Goal: Communication & Community: Answer question/provide support

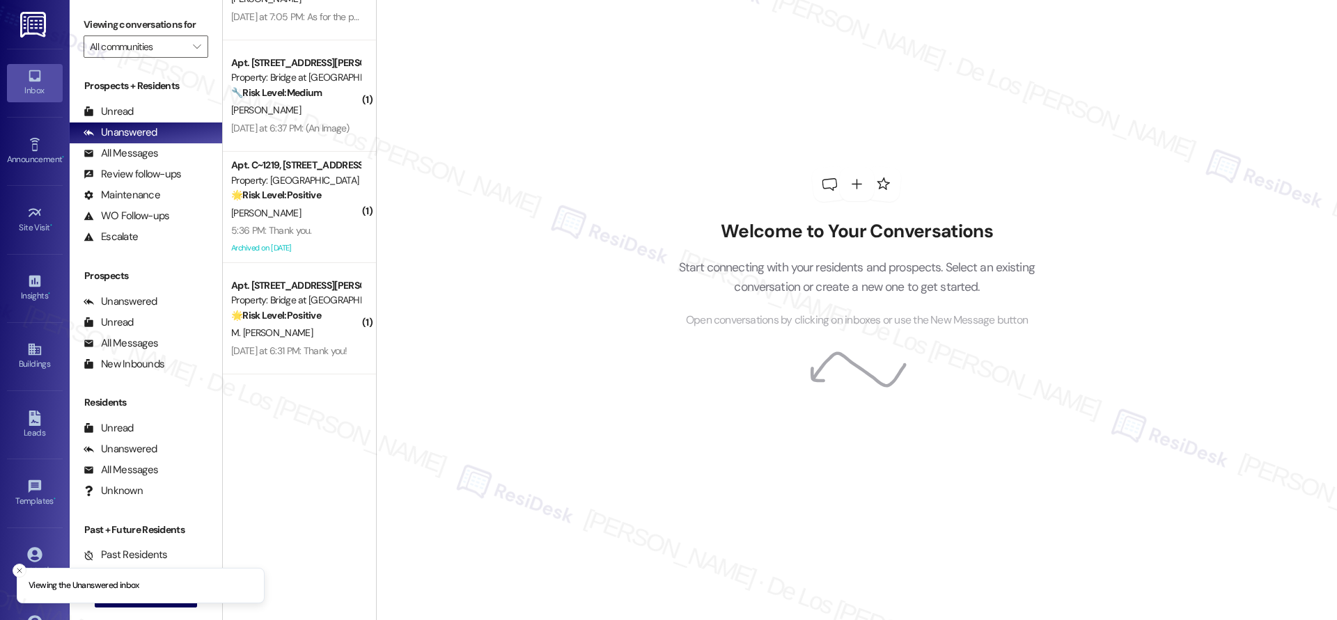
scroll to position [480, 0]
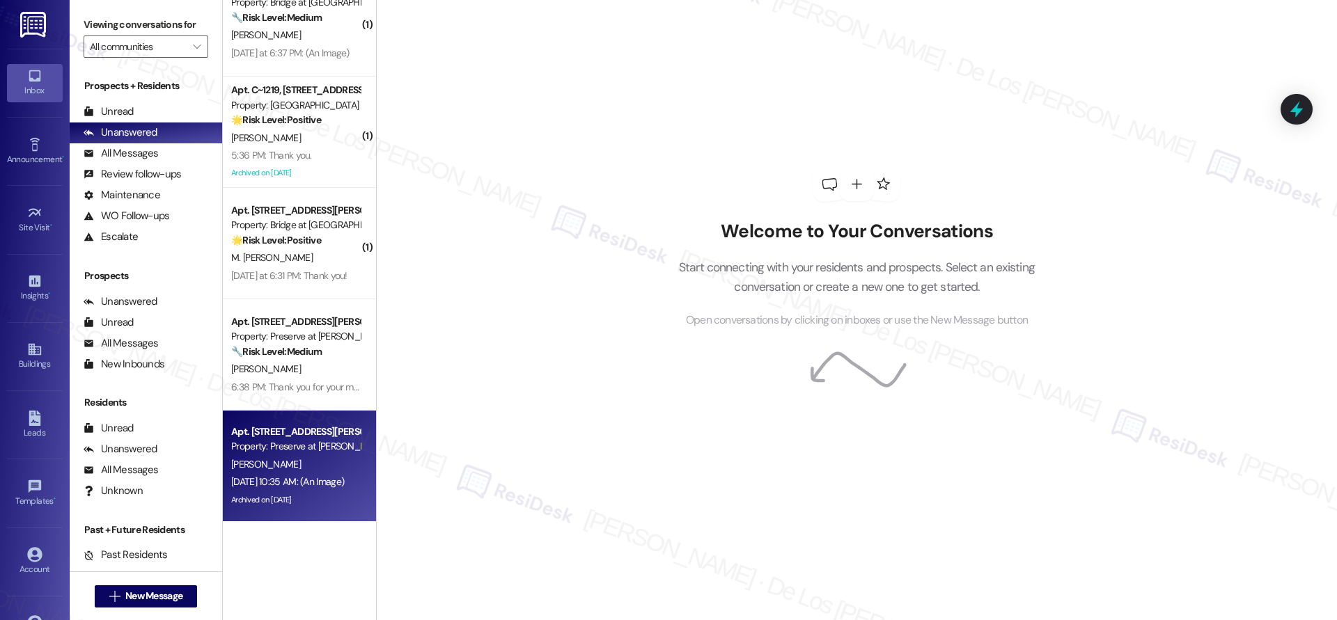
click at [338, 473] on div "[DATE] 10:35 AM: (An Image) [DATE] 10:35 AM: (An Image)" at bounding box center [296, 481] width 132 height 17
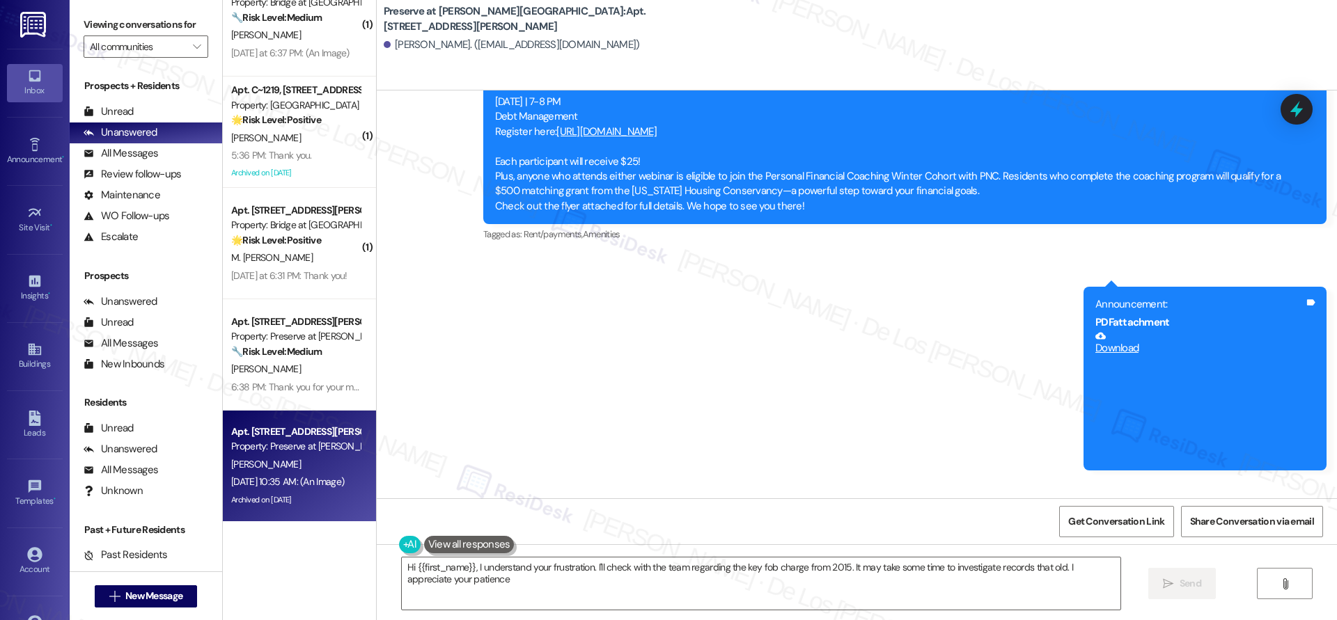
type textarea "Hi {{first_name}}, I understand your frustration. I'll check with the team rega…"
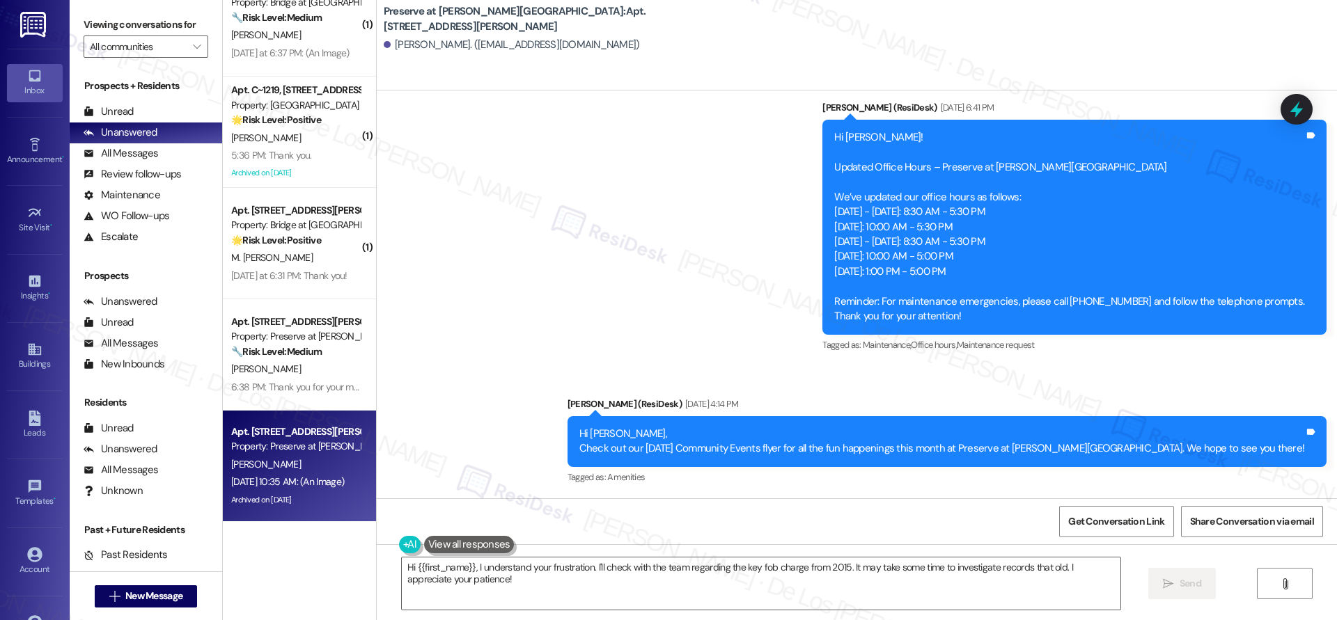
scroll to position [16295, 0]
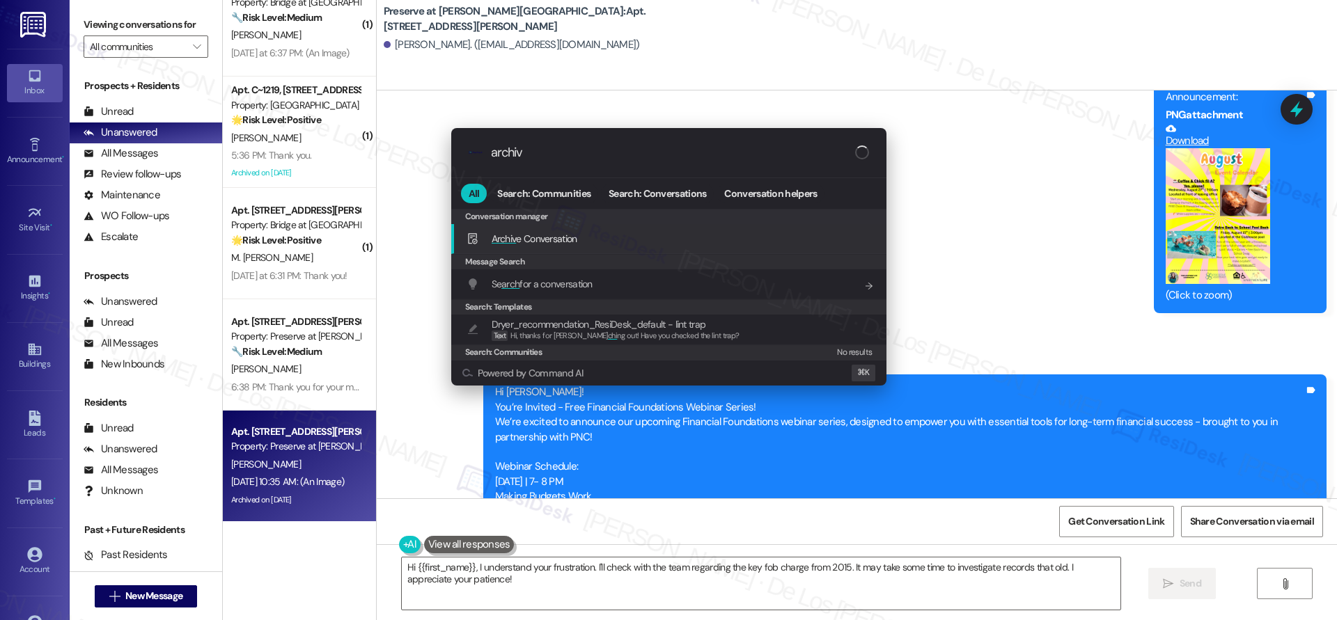
type input "archive"
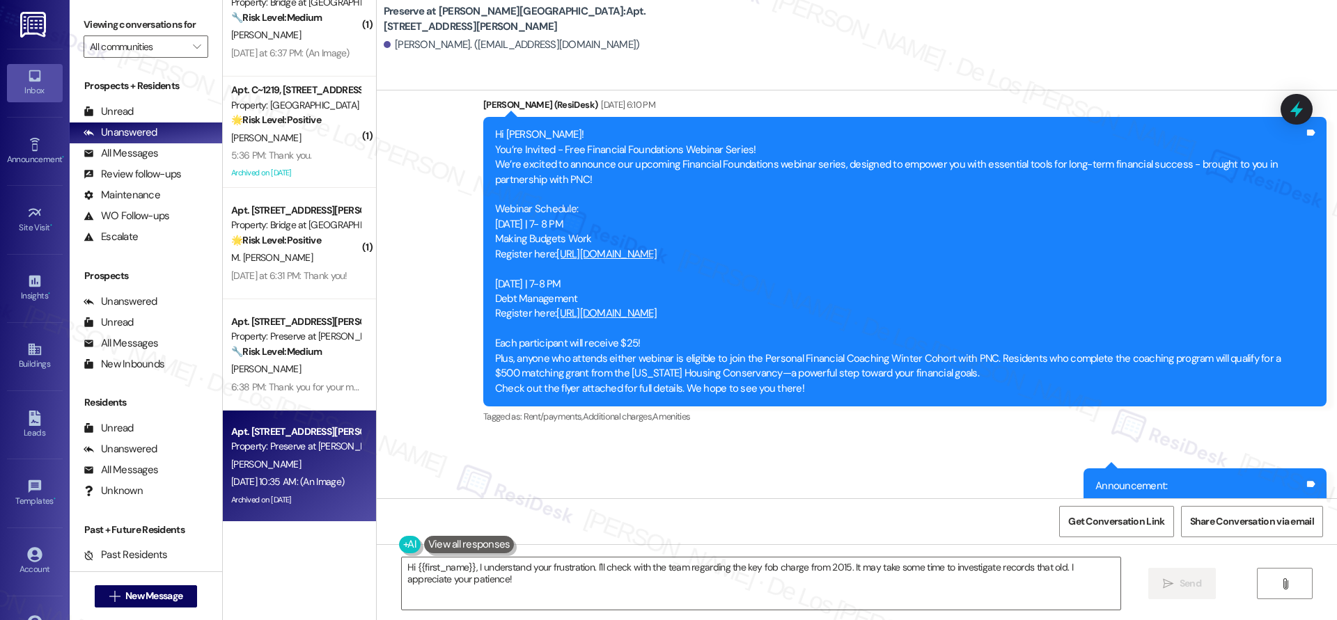
scroll to position [17141, 0]
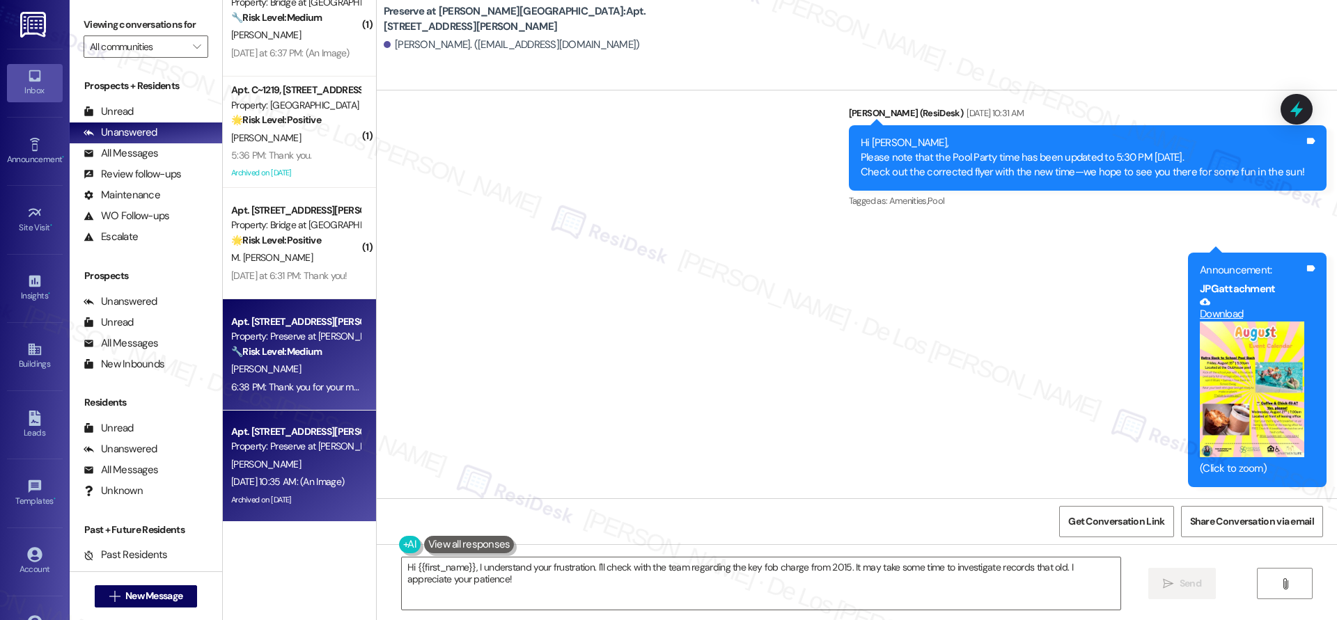
click at [308, 361] on div "[PERSON_NAME]" at bounding box center [296, 369] width 132 height 17
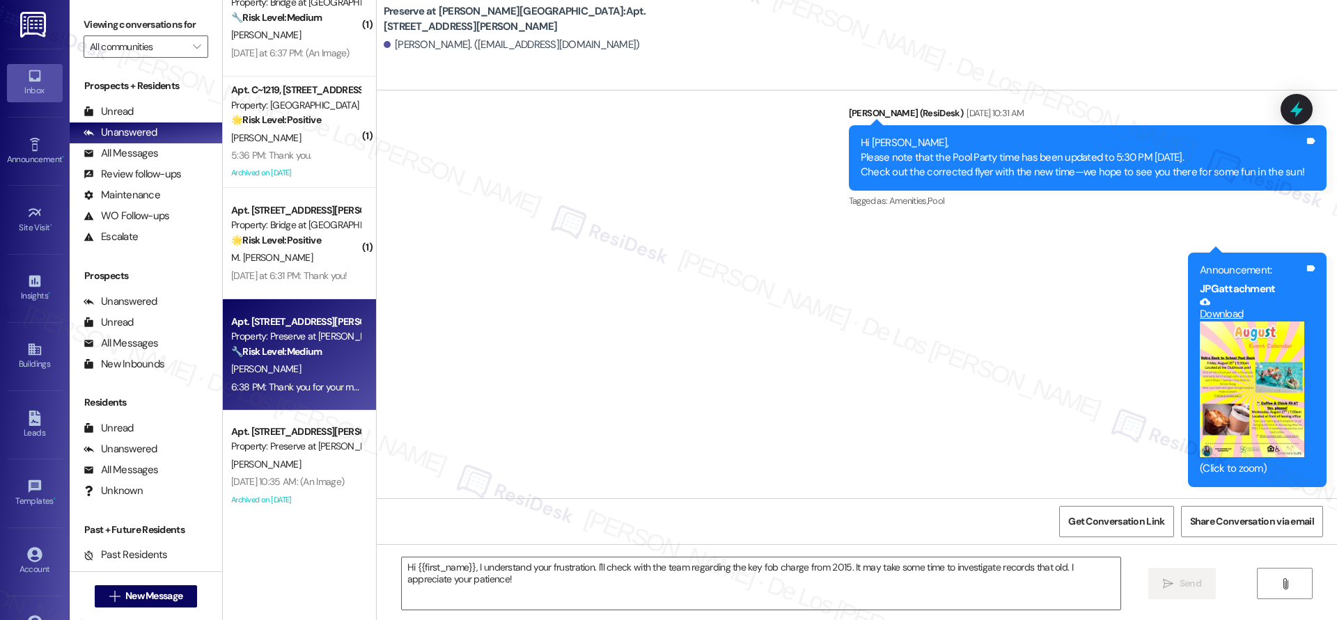
type textarea "Fetching suggested responses. Please feel free to read through the conversation…"
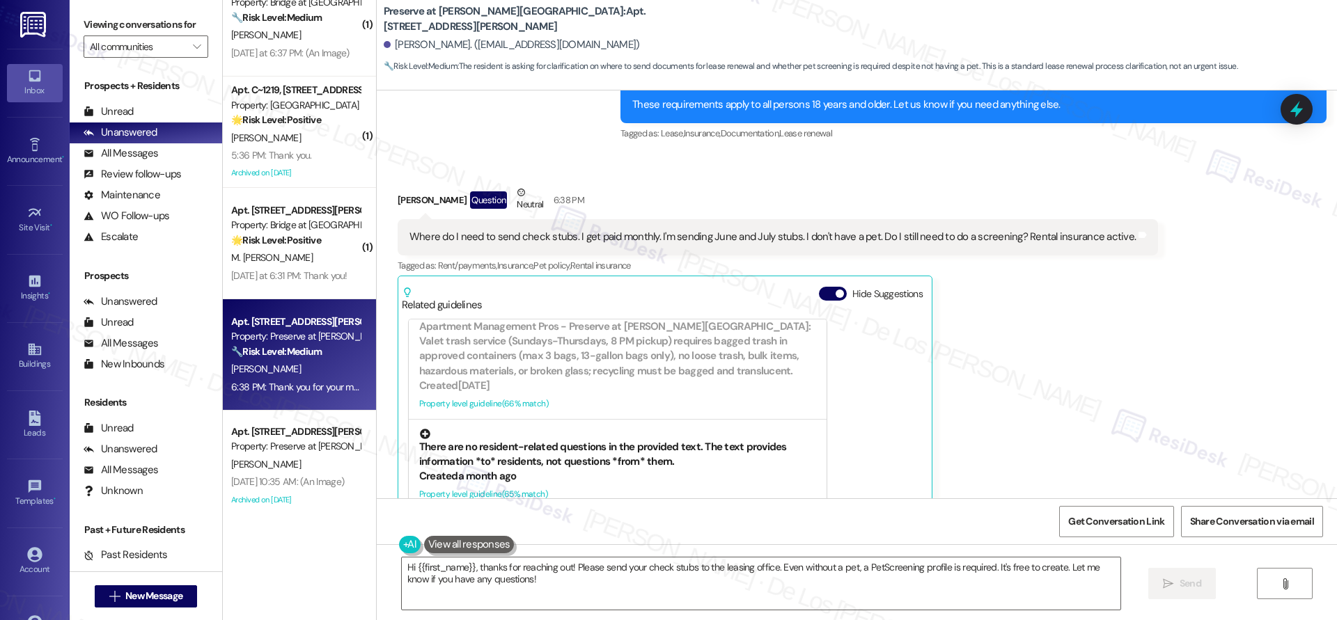
scroll to position [8259, 0]
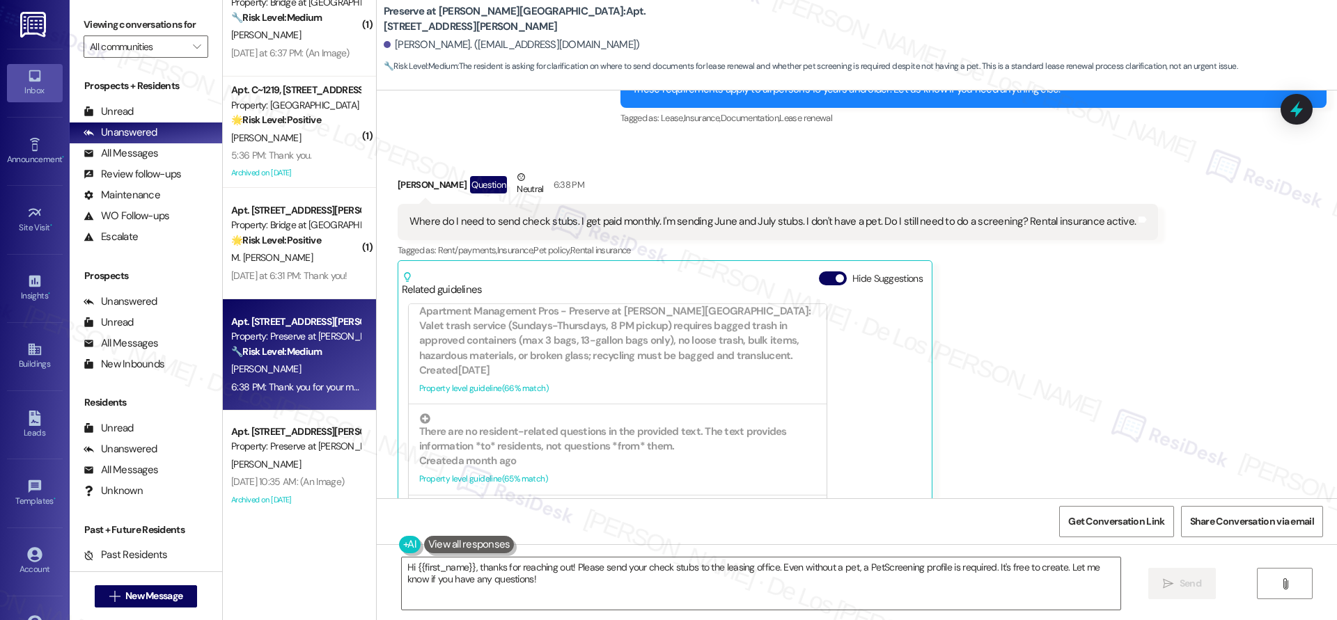
click at [616, 214] on div "Where do I need to send check stubs. I get paid monthly. I'm sending June and J…" at bounding box center [772, 221] width 726 height 15
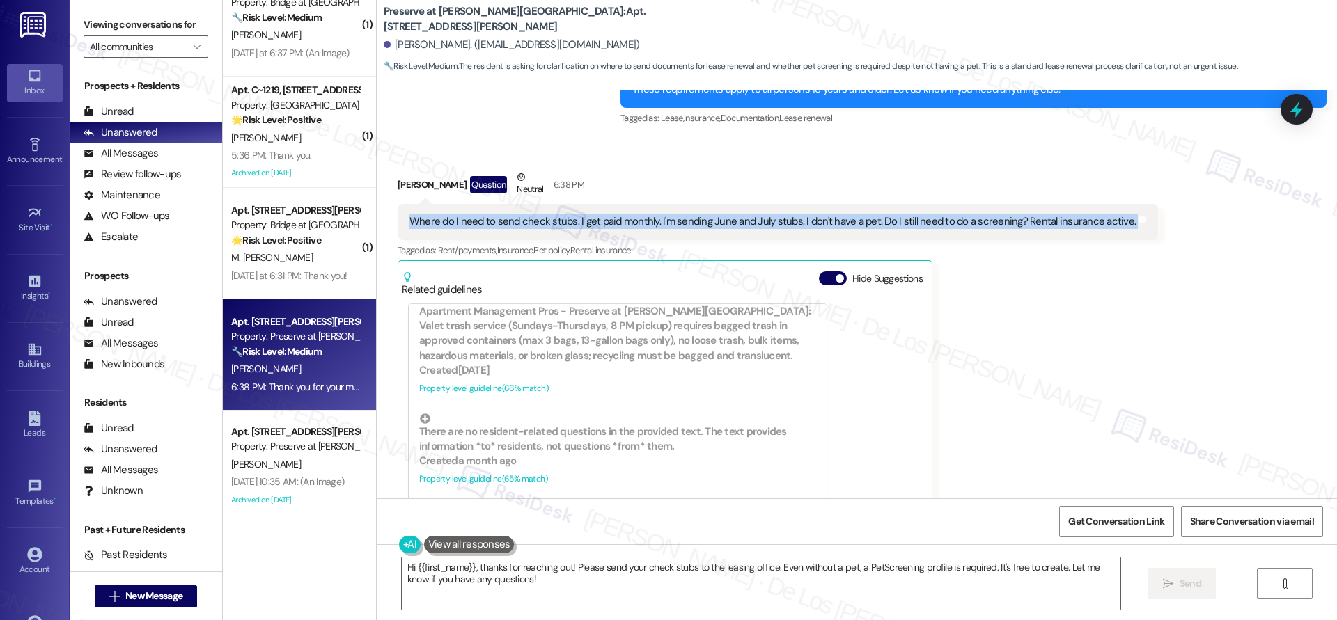
click at [616, 214] on div "Where do I need to send check stubs. I get paid monthly. I'm sending June and J…" at bounding box center [772, 221] width 726 height 15
copy div "Where do I need to send check stubs. I get paid monthly. I'm sending June and J…"
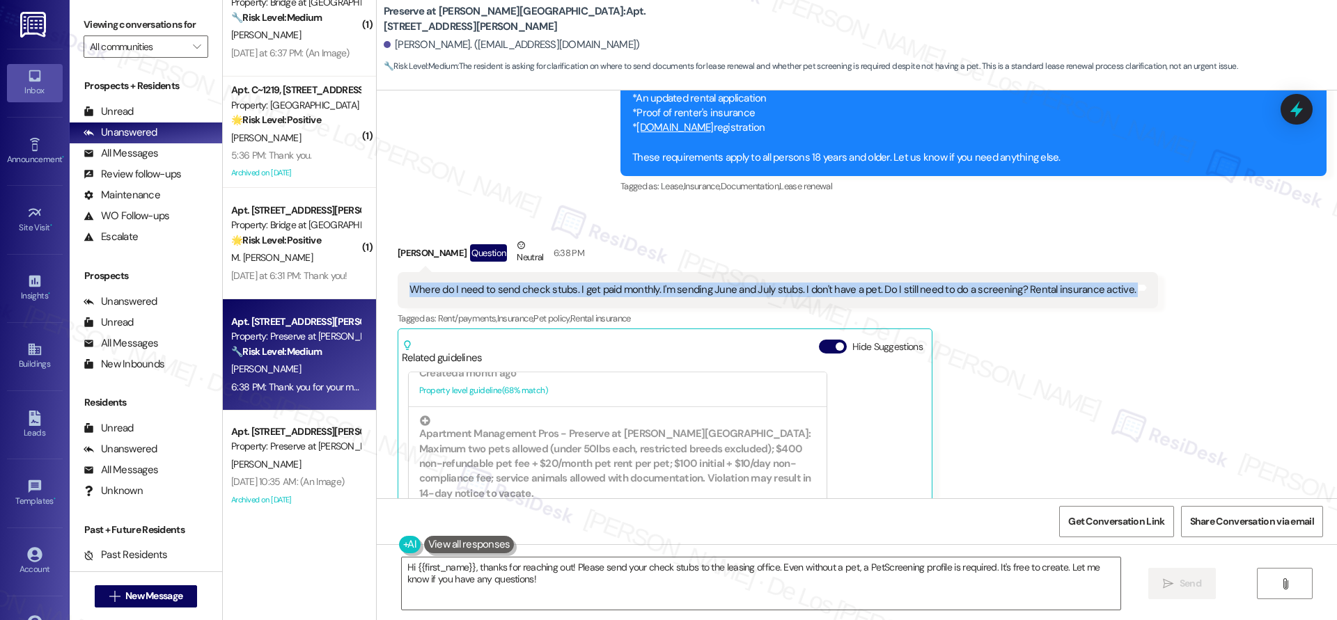
scroll to position [8263, 0]
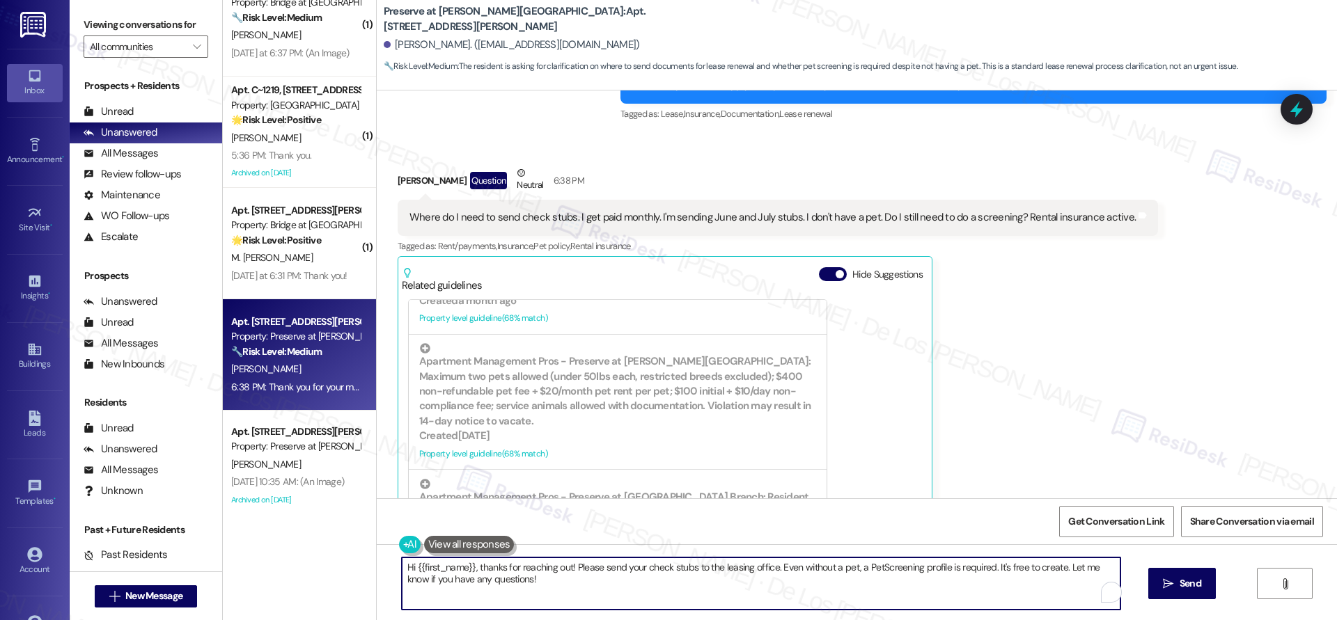
drag, startPoint x: 565, startPoint y: 568, endPoint x: 643, endPoint y: 599, distance: 83.8
click at [643, 599] on textarea "Hi {{first_name}}, thanks for reaching out! Please send your check stubs to the…" at bounding box center [761, 584] width 719 height 52
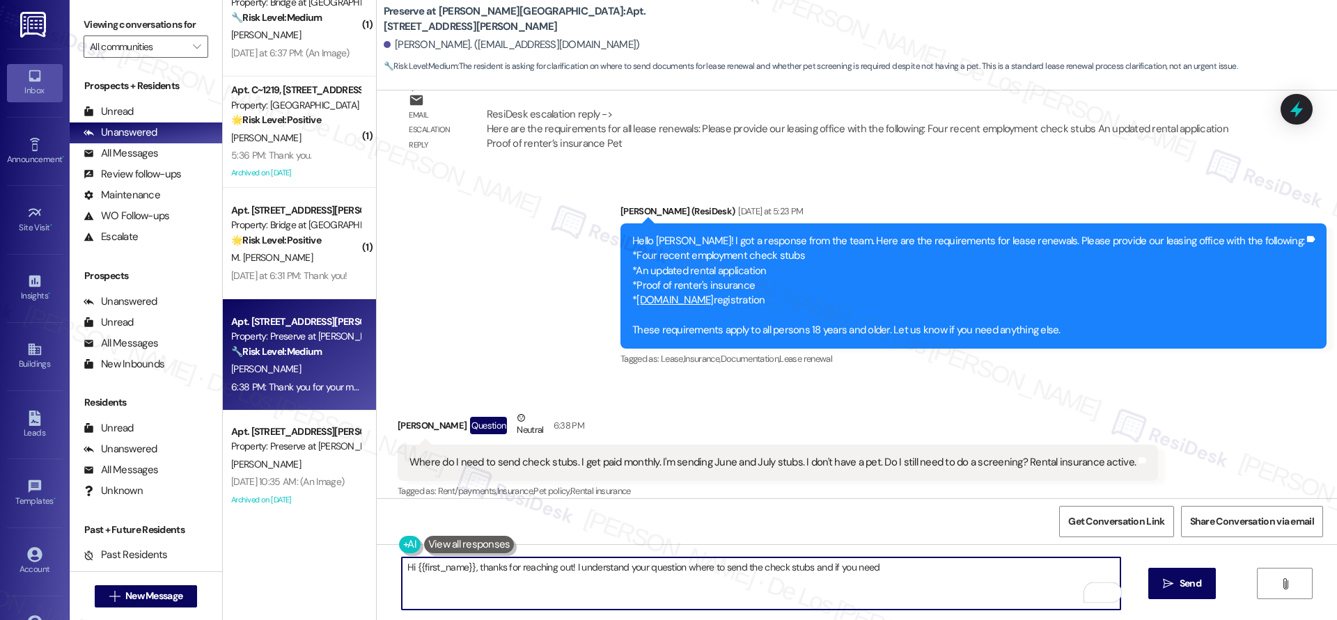
scroll to position [8097, 0]
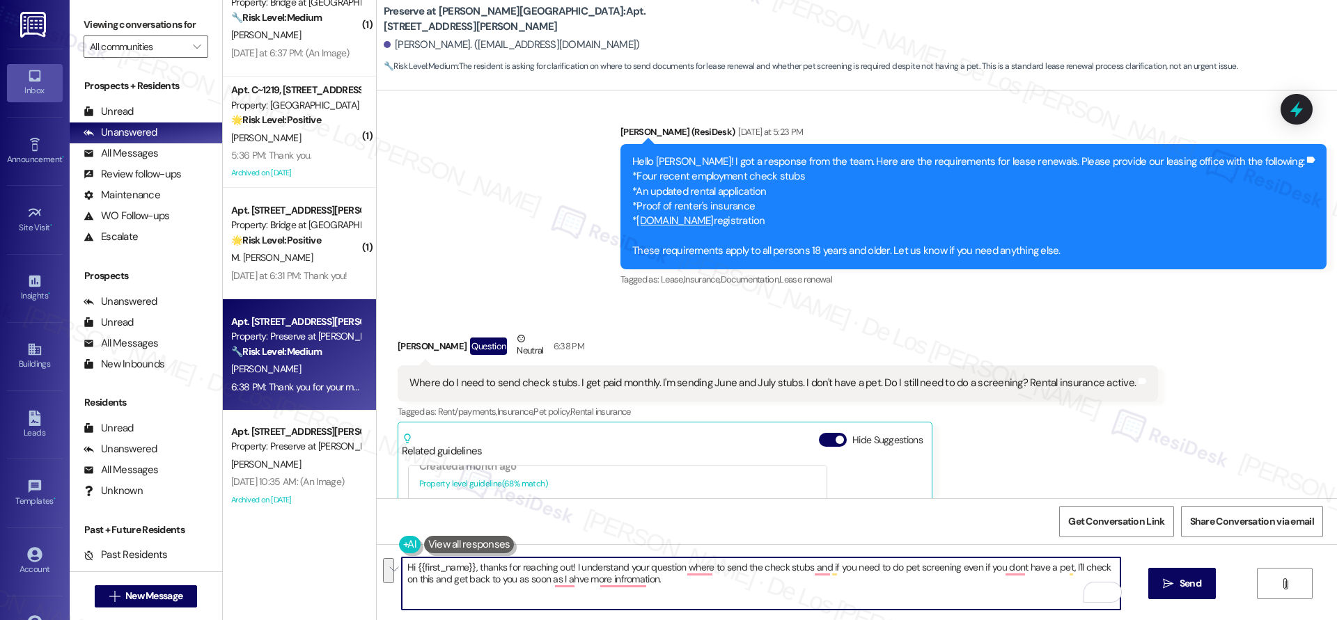
paste textarea "’re asking where to send the check stubs and whether you need to complete pet s…"
click at [784, 588] on textarea "Hi {{first_name}}, thanks for reaching out! I understand you’re asking where to…" at bounding box center [761, 584] width 719 height 52
type textarea "Hi {{first_name}}, thanks for reaching out! I understand you’re asking where to…"
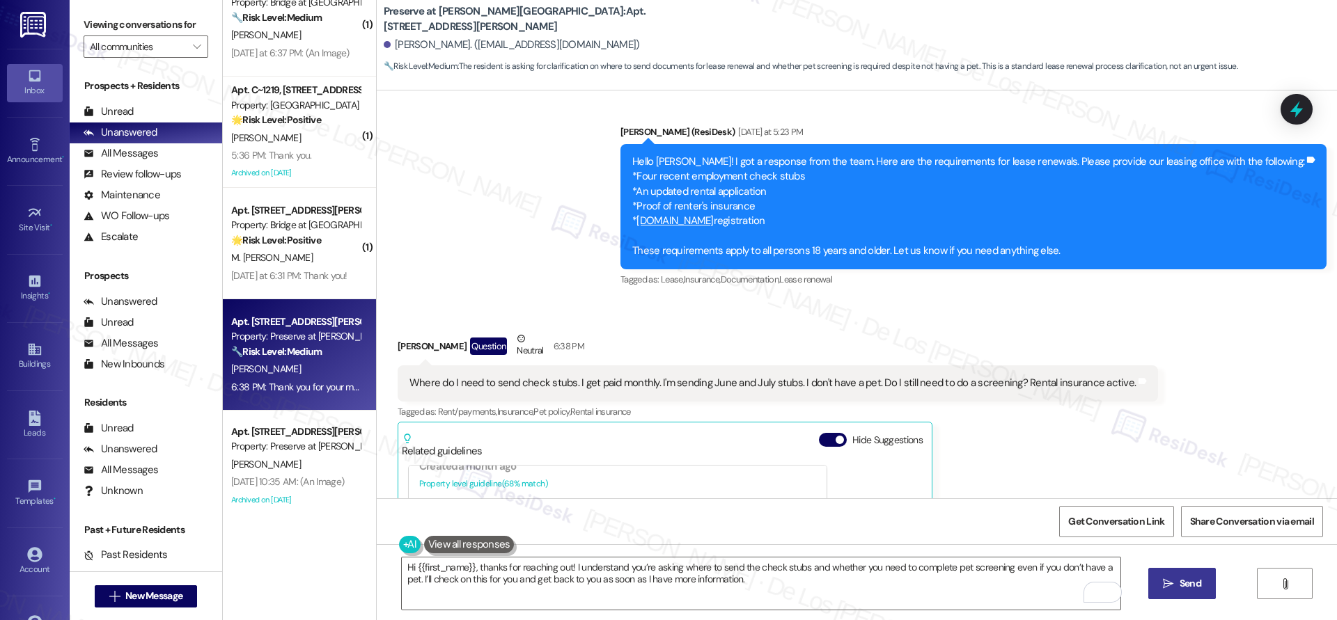
click at [1180, 591] on button " Send" at bounding box center [1182, 583] width 68 height 31
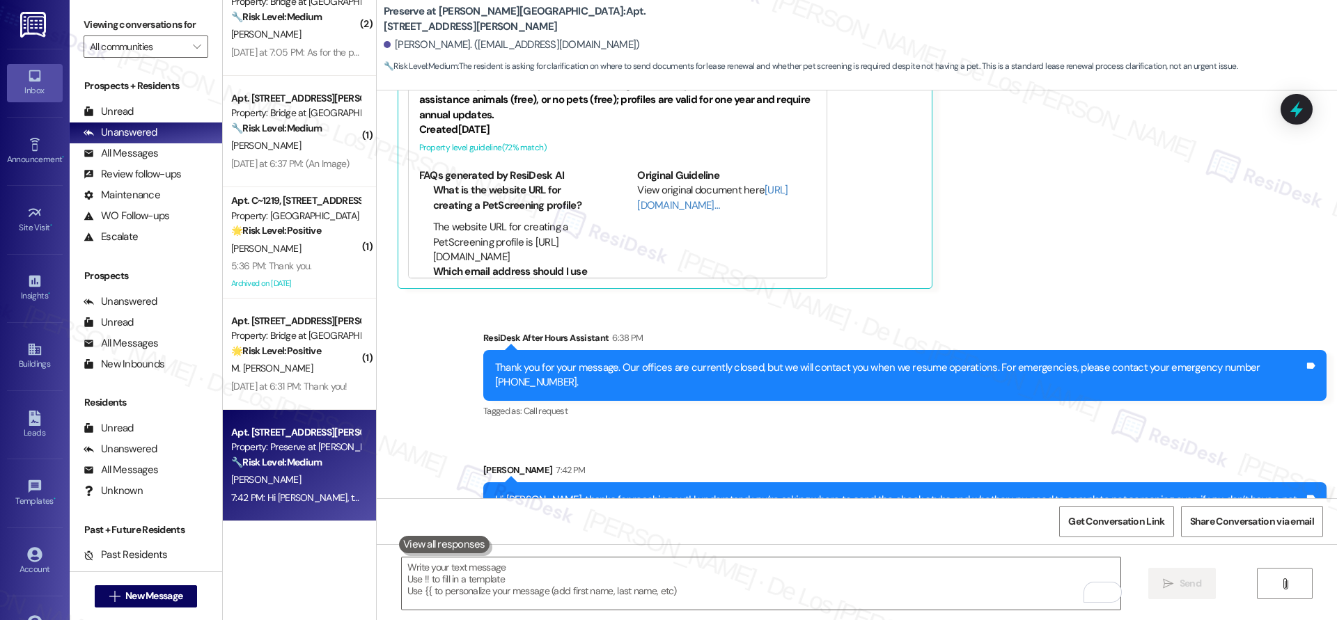
scroll to position [369, 0]
click at [494, 586] on textarea "To enrich screen reader interactions, please activate Accessibility in Grammarl…" at bounding box center [761, 584] width 719 height 52
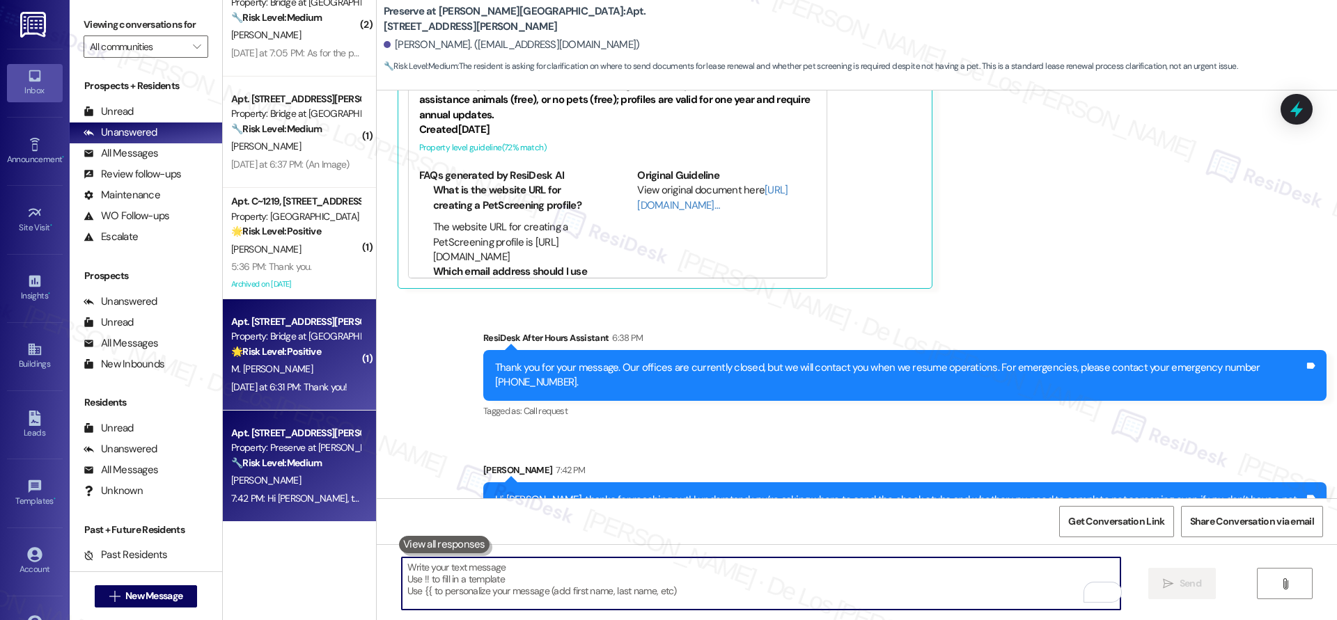
click at [316, 340] on div "Property: Bridge at [GEOGRAPHIC_DATA]" at bounding box center [295, 336] width 129 height 15
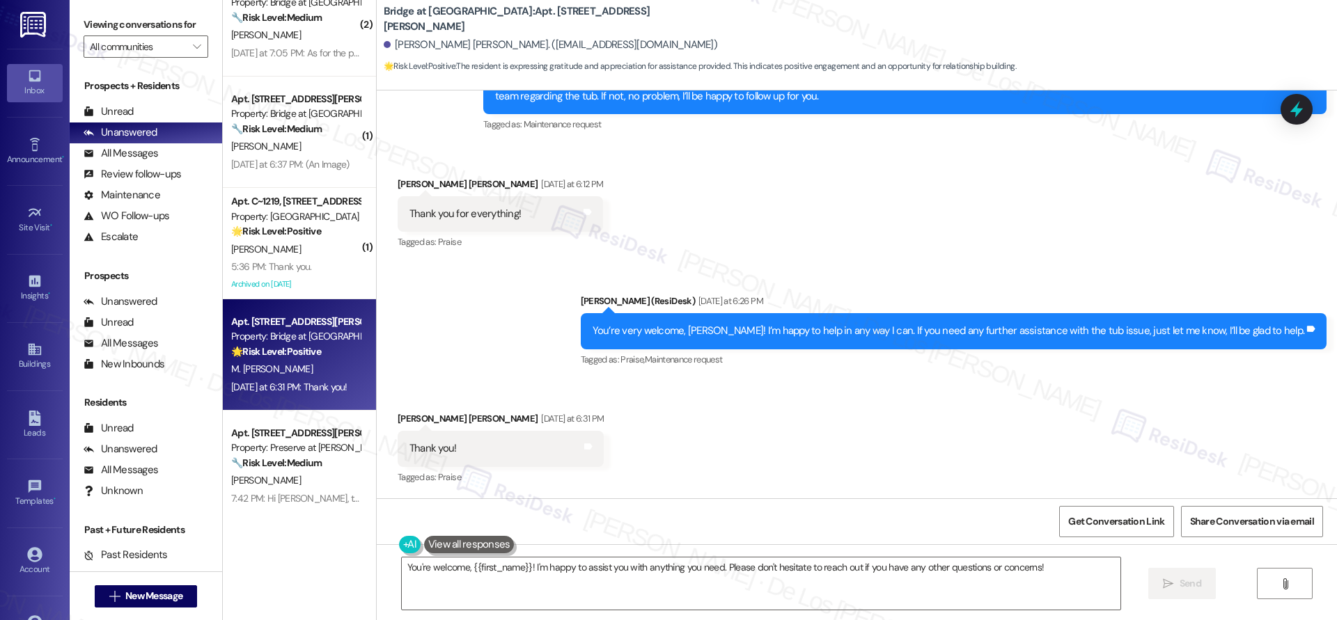
scroll to position [4293, 0]
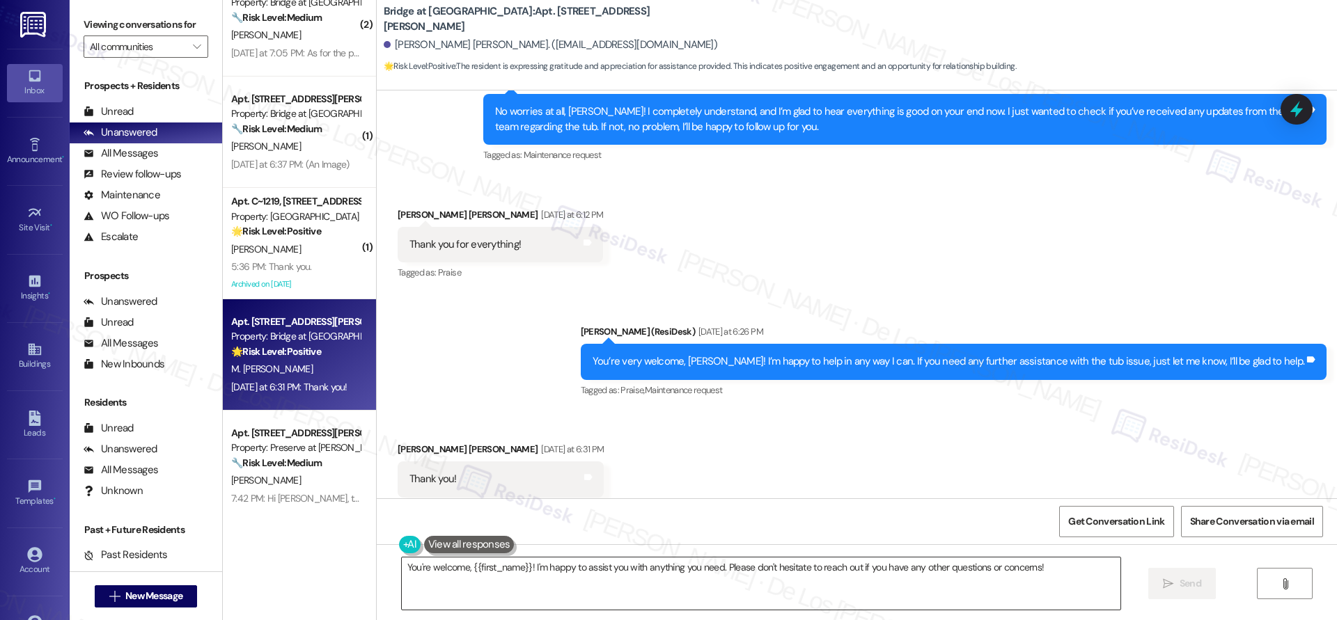
click at [602, 606] on textarea "You're welcome, {{first_name}}! I'm happy to assist you with anything you need.…" at bounding box center [761, 584] width 719 height 52
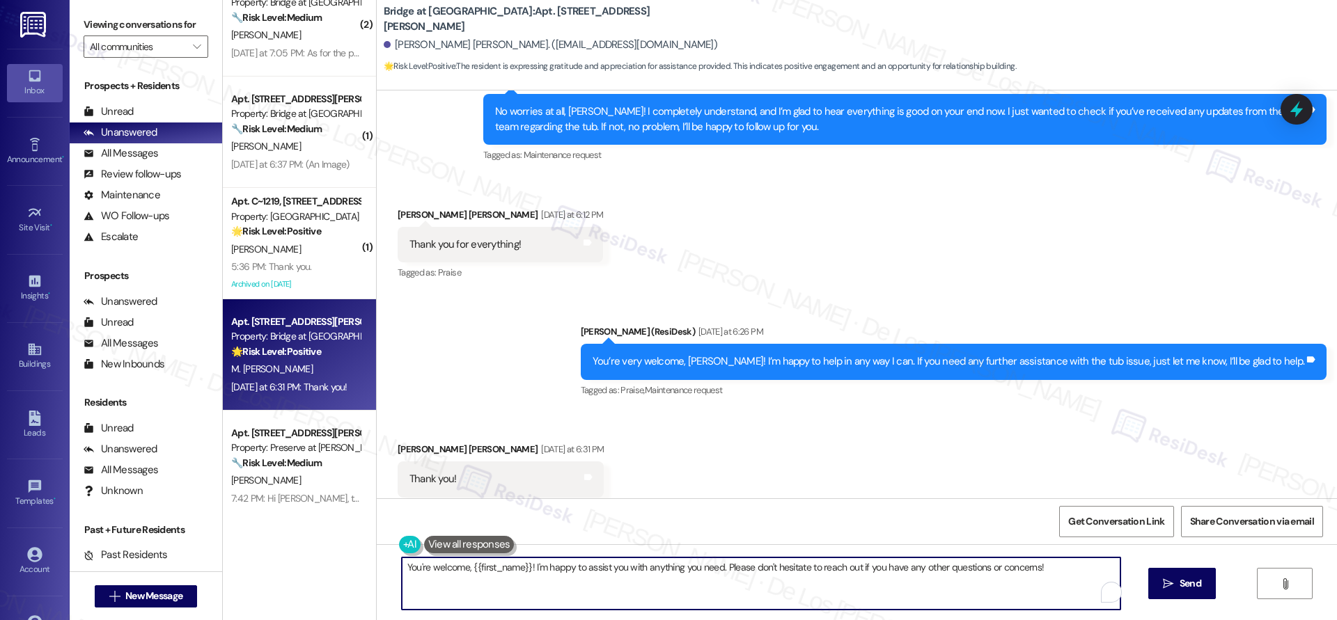
click at [602, 606] on textarea "You're welcome, {{first_name}}! I'm happy to assist you with anything you need.…" at bounding box center [761, 584] width 719 height 52
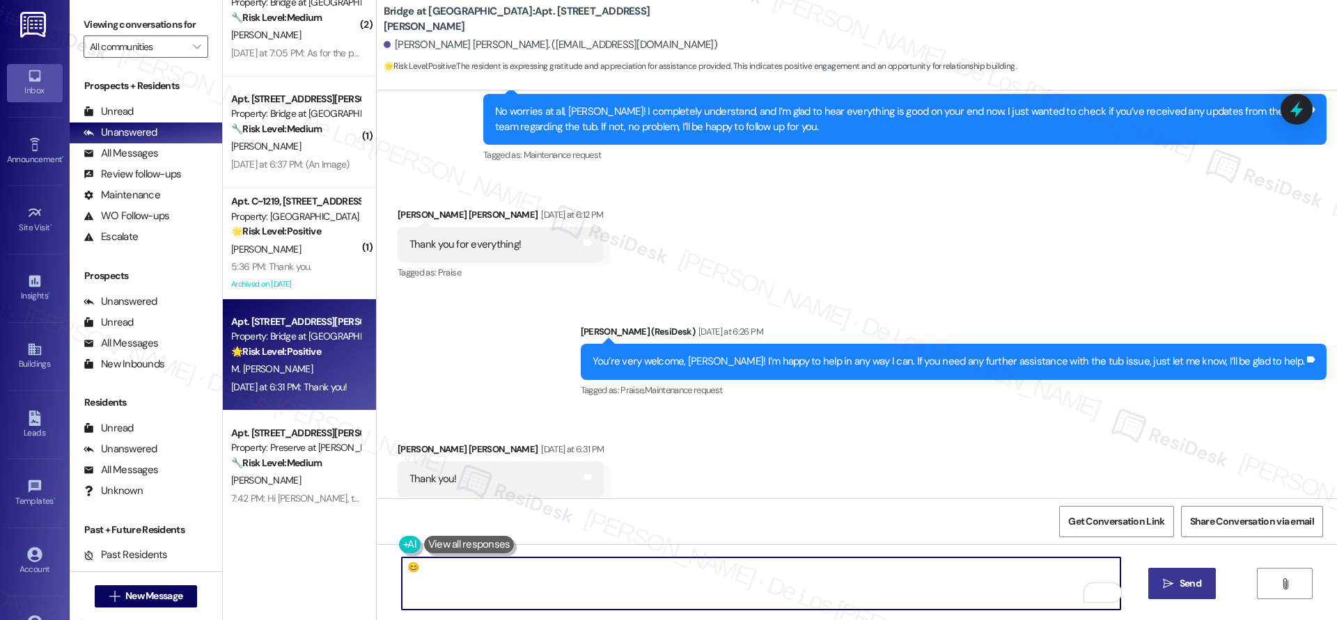
type textarea "😊"
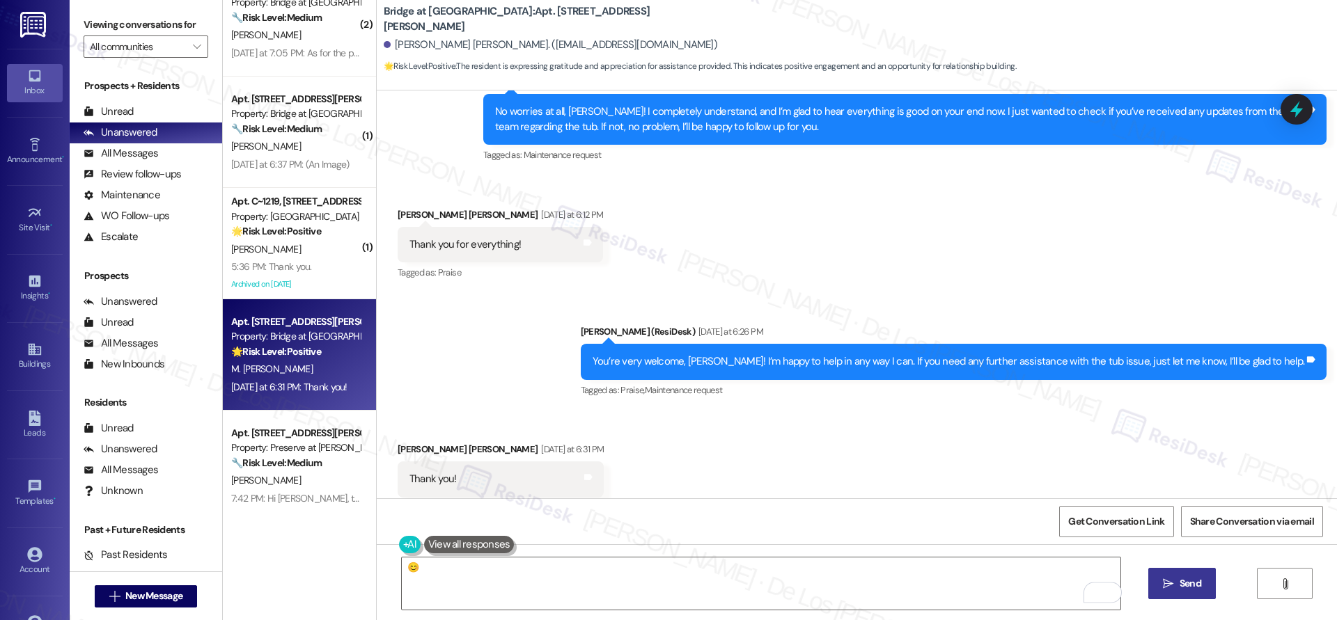
click at [1168, 591] on button " Send" at bounding box center [1182, 583] width 68 height 31
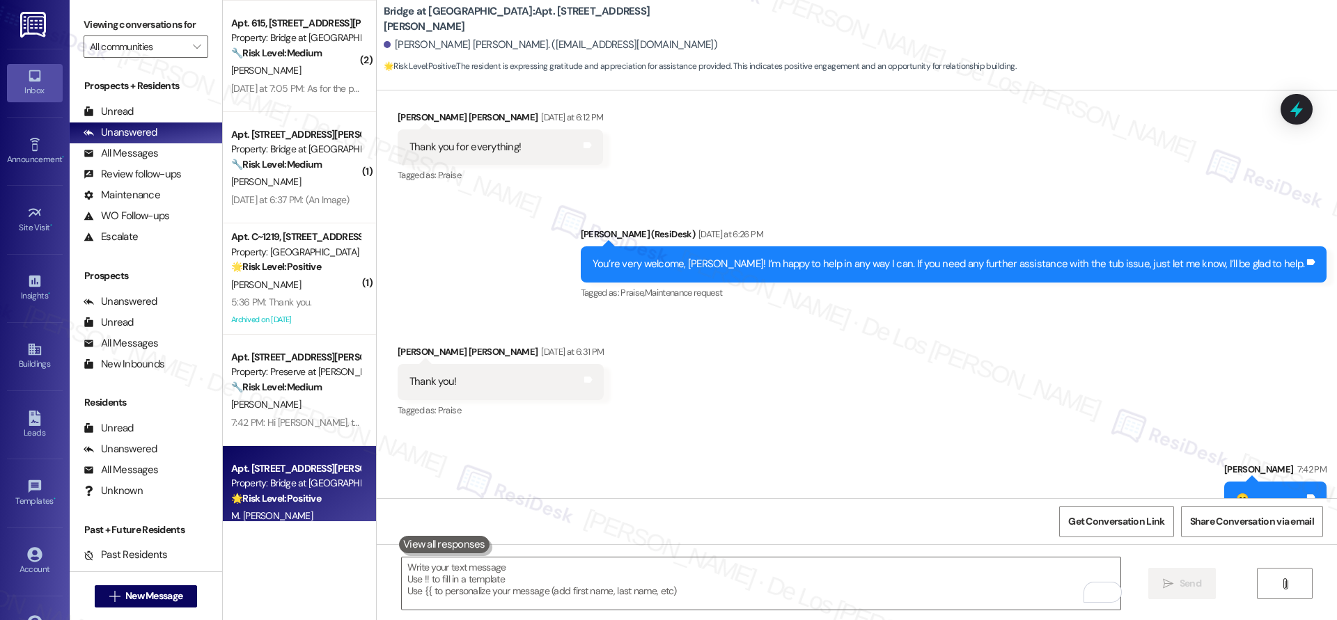
scroll to position [306, 0]
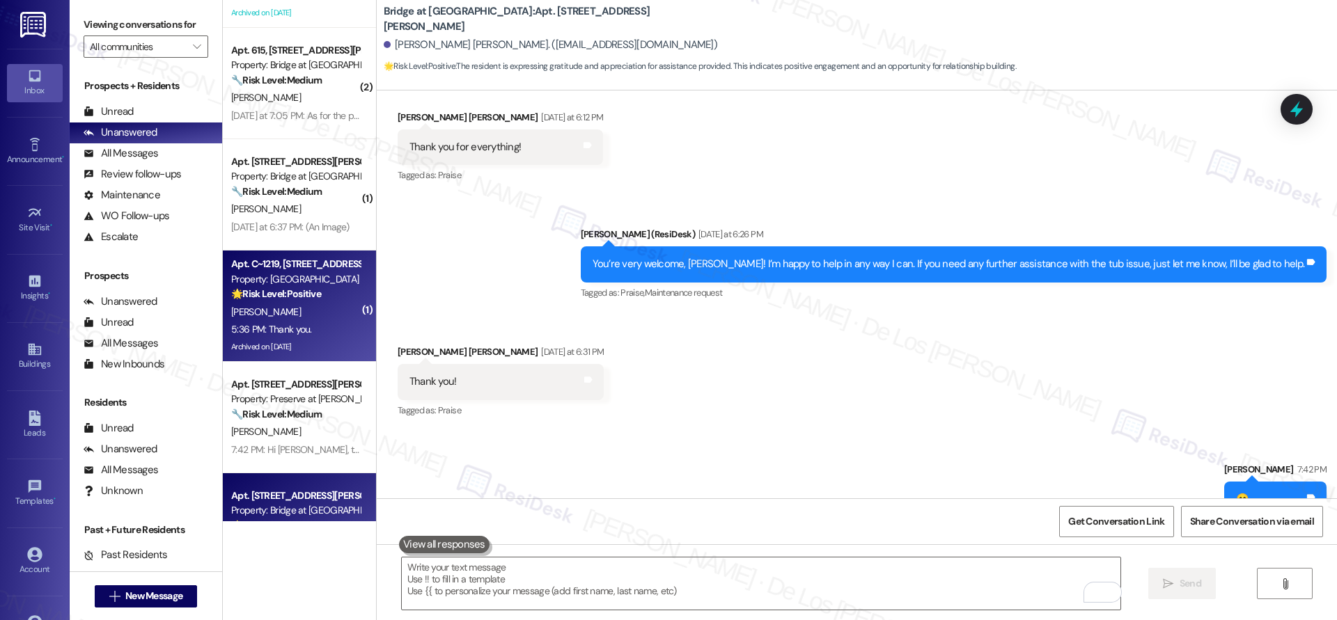
click at [297, 330] on div "5:36 PM: Thank you. 5:36 PM: Thank you." at bounding box center [271, 329] width 81 height 13
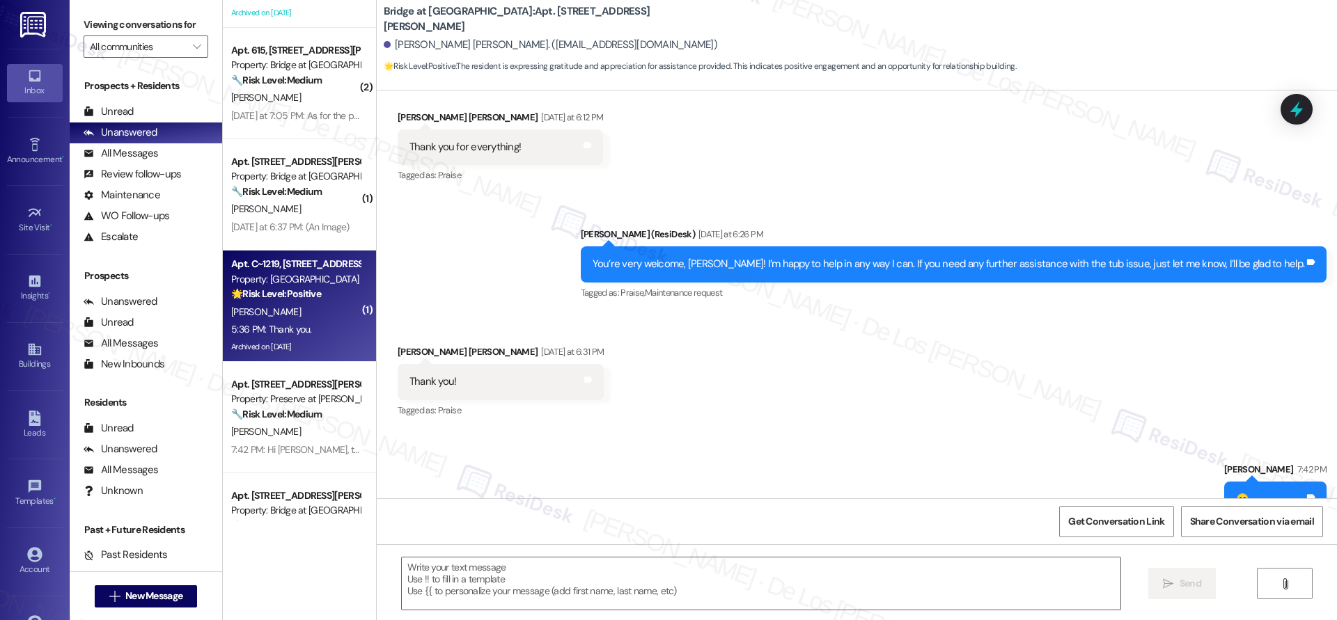
type textarea "Fetching suggested responses. Please feel free to read through the conversation…"
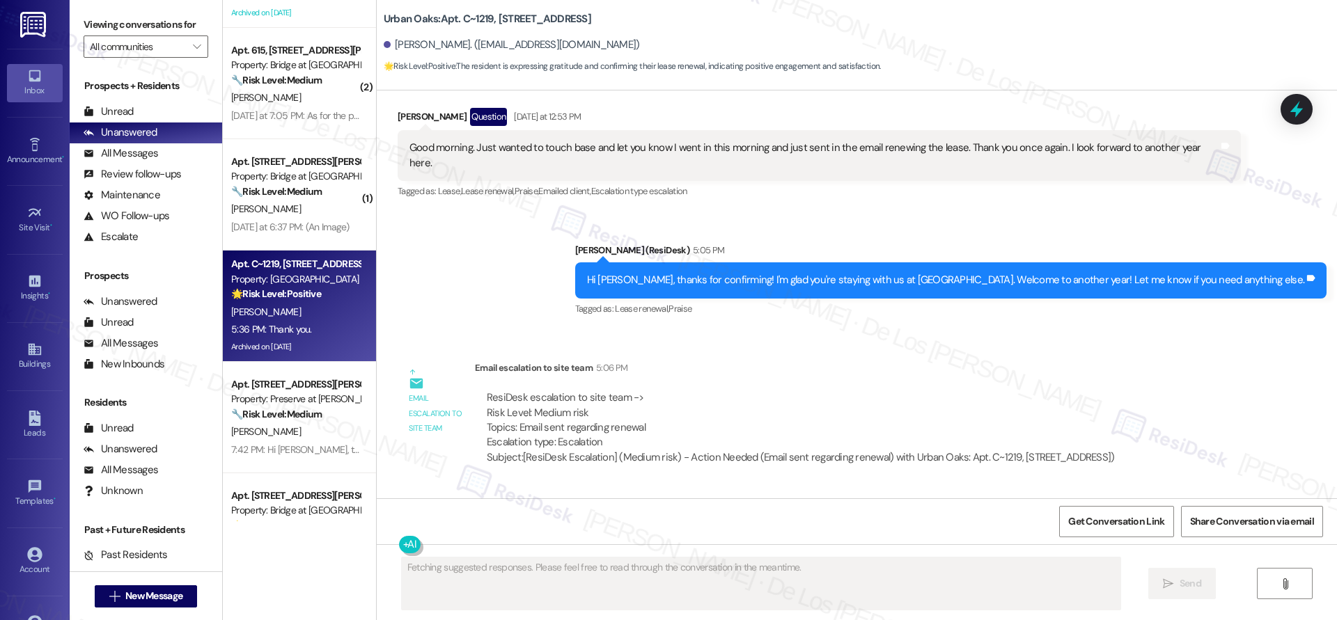
scroll to position [4973, 0]
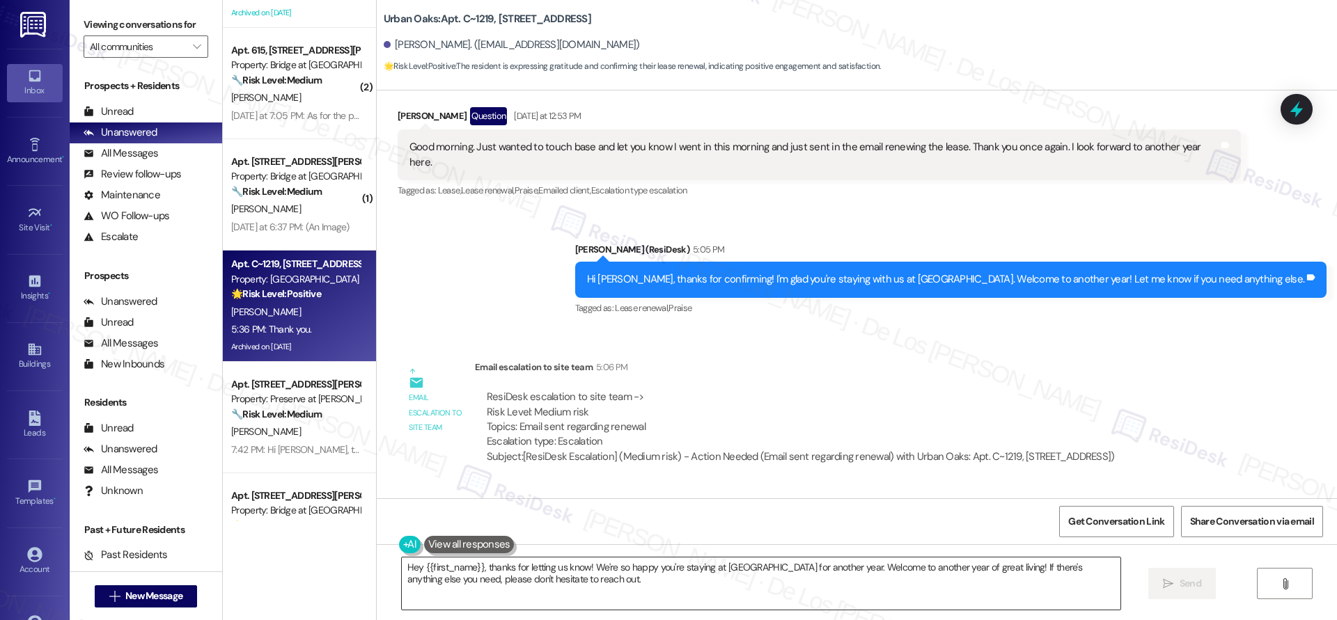
click at [547, 575] on textarea "Hey {{first_name}}, thanks for letting us know! We're so happy you're staying a…" at bounding box center [761, 584] width 719 height 52
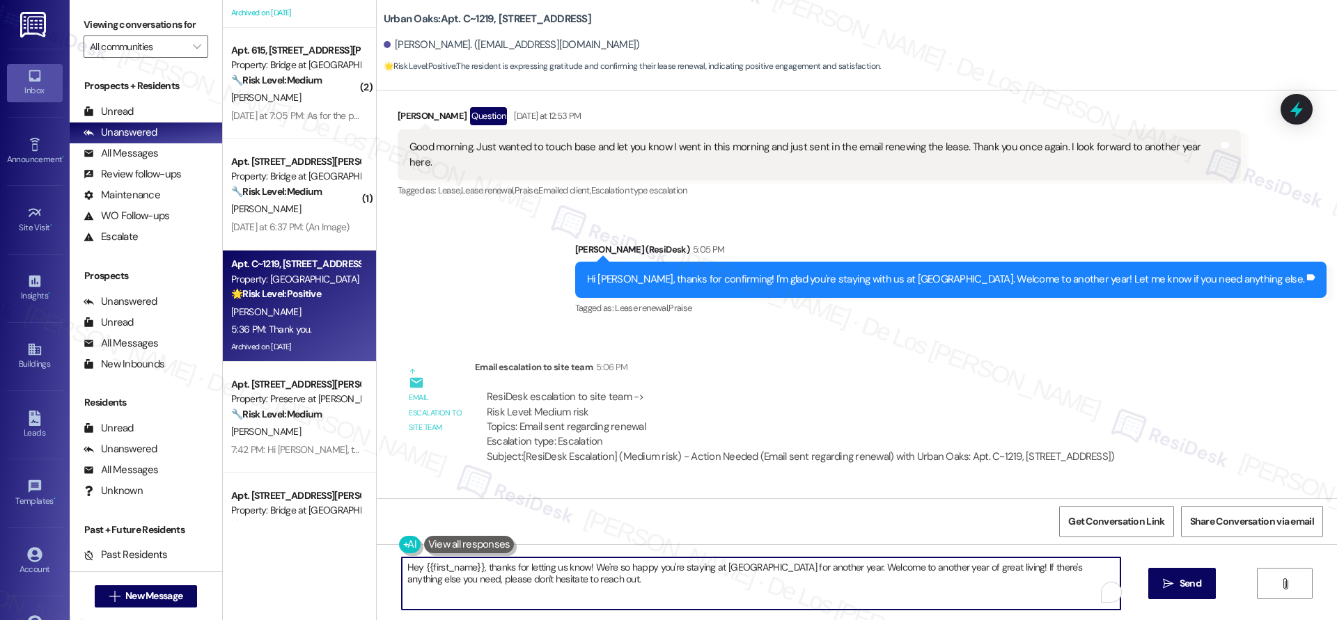
click at [548, 575] on textarea "Hey {{first_name}}, thanks for letting us know! We're so happy you're staying a…" at bounding box center [761, 584] width 719 height 52
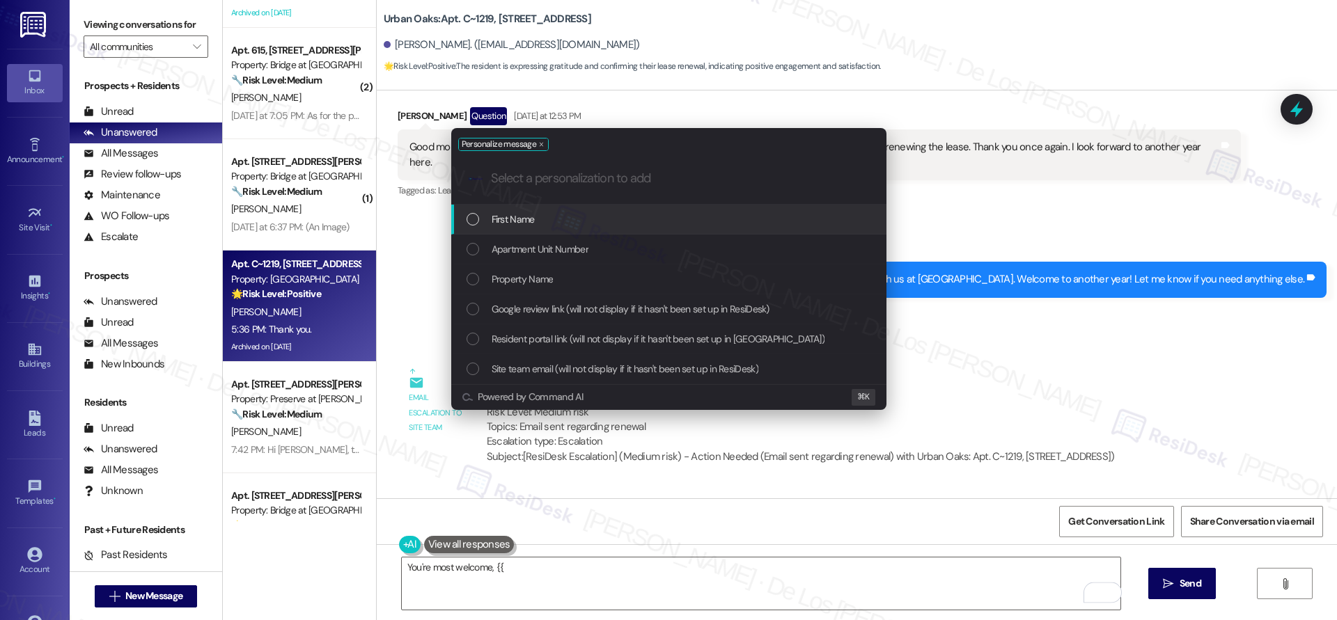
click at [490, 197] on div ".cls-1{fill:#0a055f;}.cls-2{fill:#0cc4c4;} resideskLogoBlueOrange" at bounding box center [668, 178] width 435 height 49
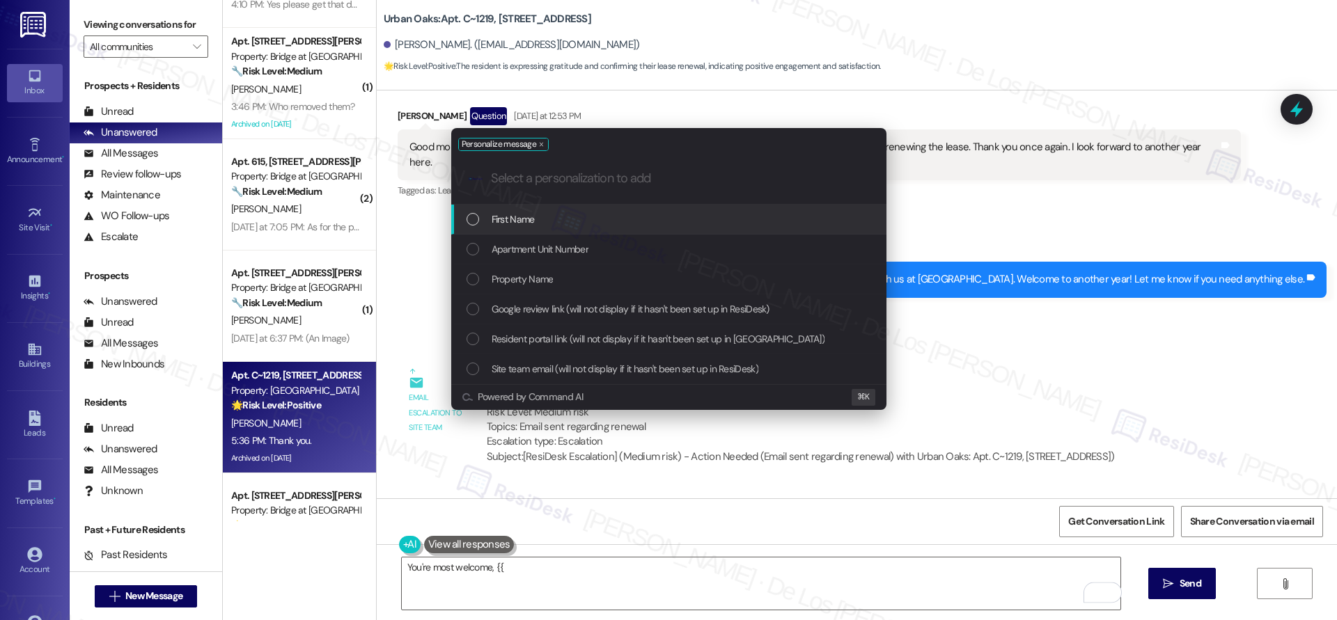
click at [510, 226] on span "First Name" at bounding box center [513, 219] width 43 height 15
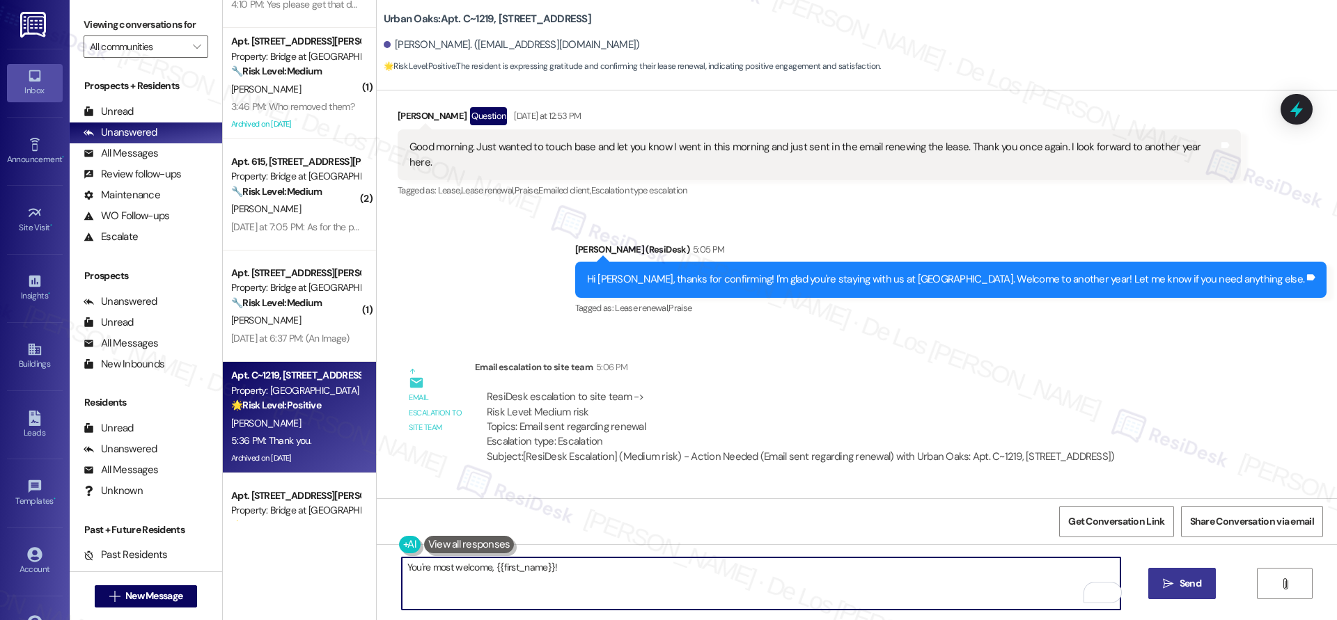
type textarea "You're most welcome, {{first_name}}!"
click at [1172, 592] on button " Send" at bounding box center [1182, 583] width 68 height 31
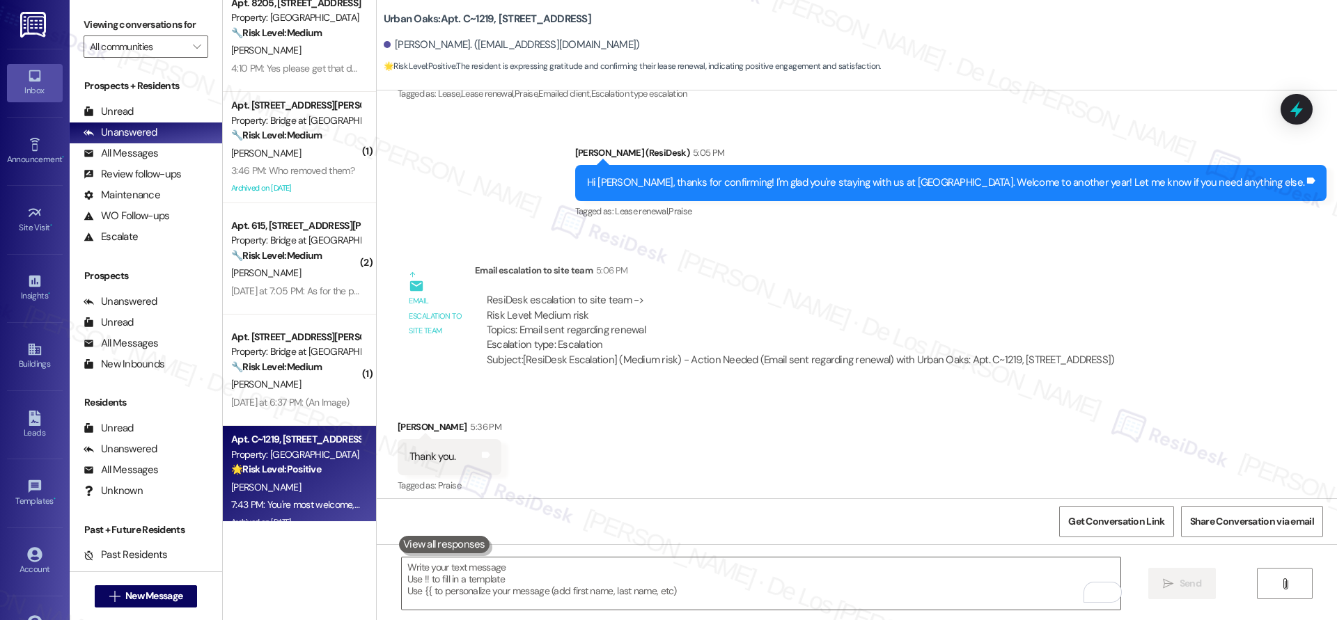
scroll to position [206, 0]
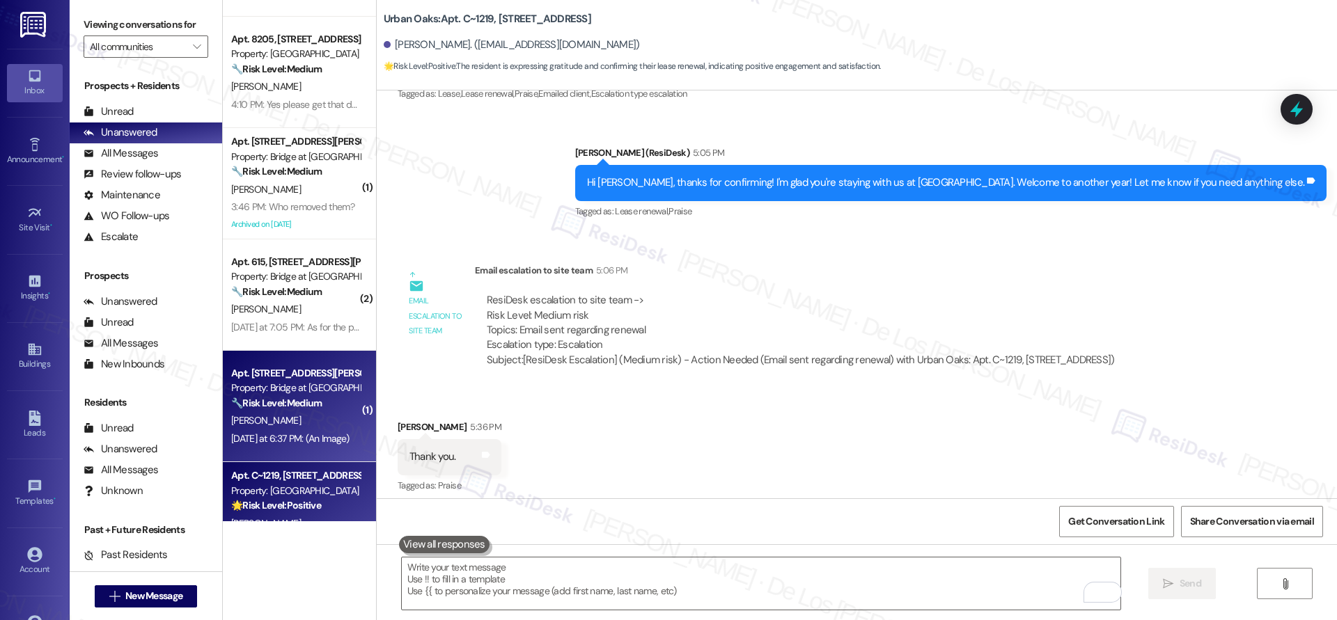
click at [277, 392] on div "Property: Bridge at [GEOGRAPHIC_DATA]" at bounding box center [295, 388] width 129 height 15
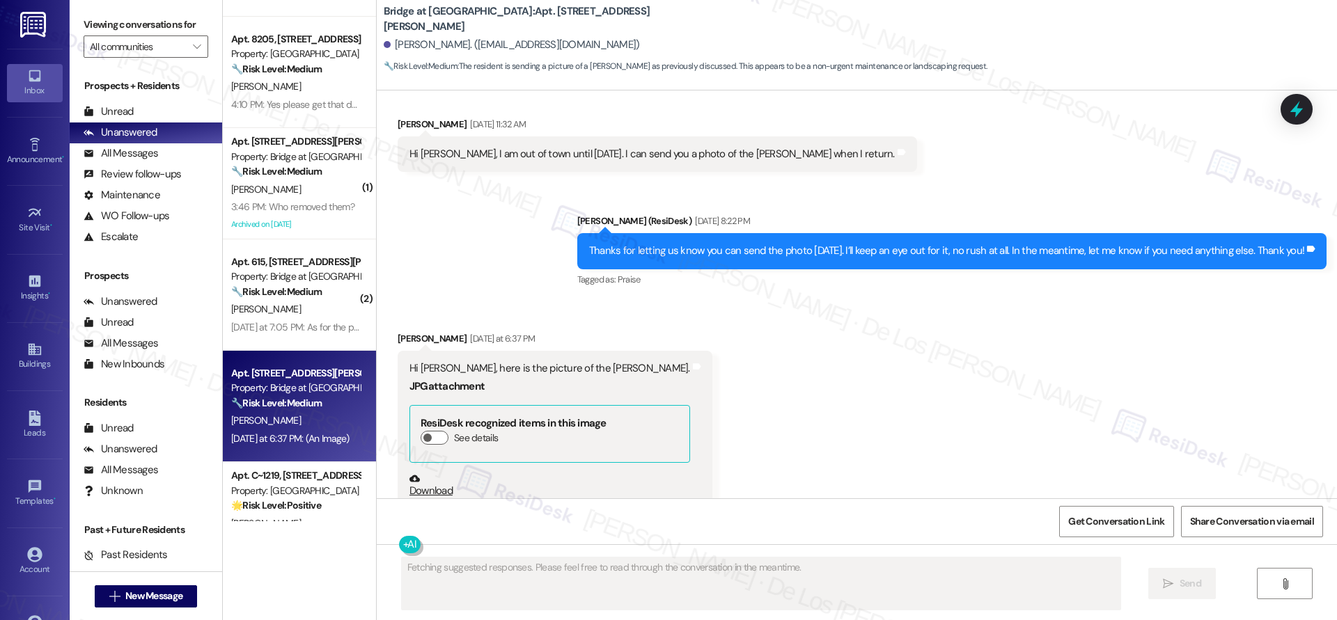
scroll to position [1227, 0]
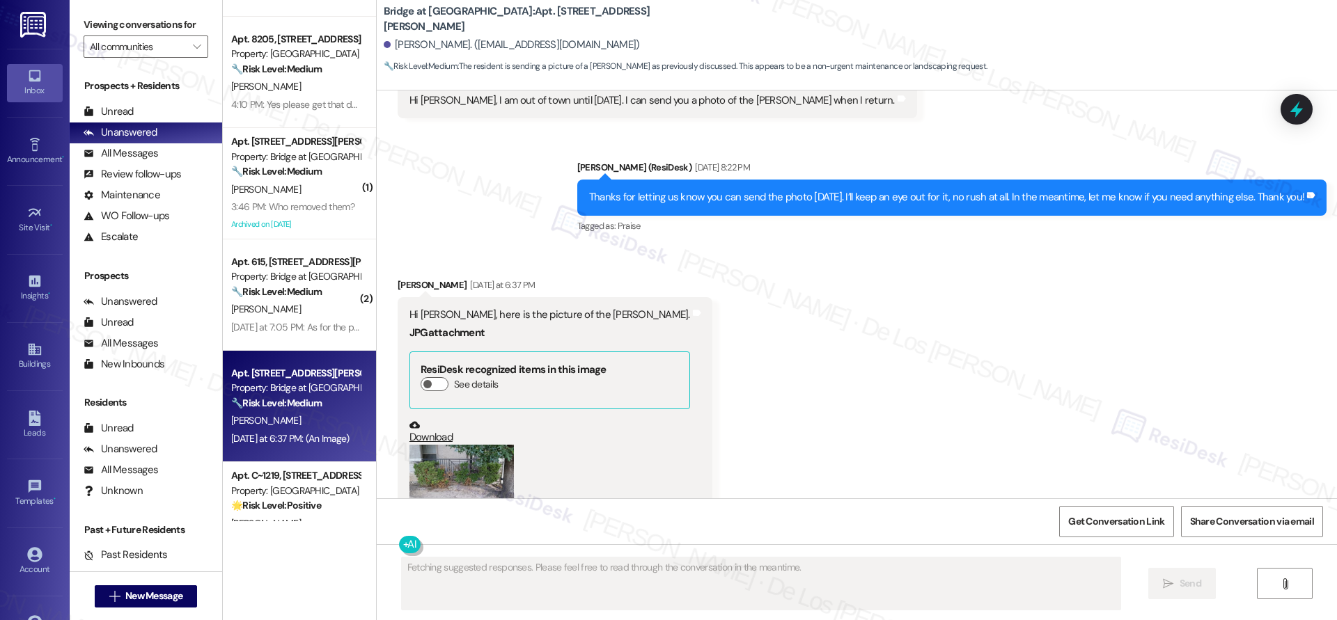
click at [442, 445] on button "Zoom image" at bounding box center [461, 474] width 104 height 58
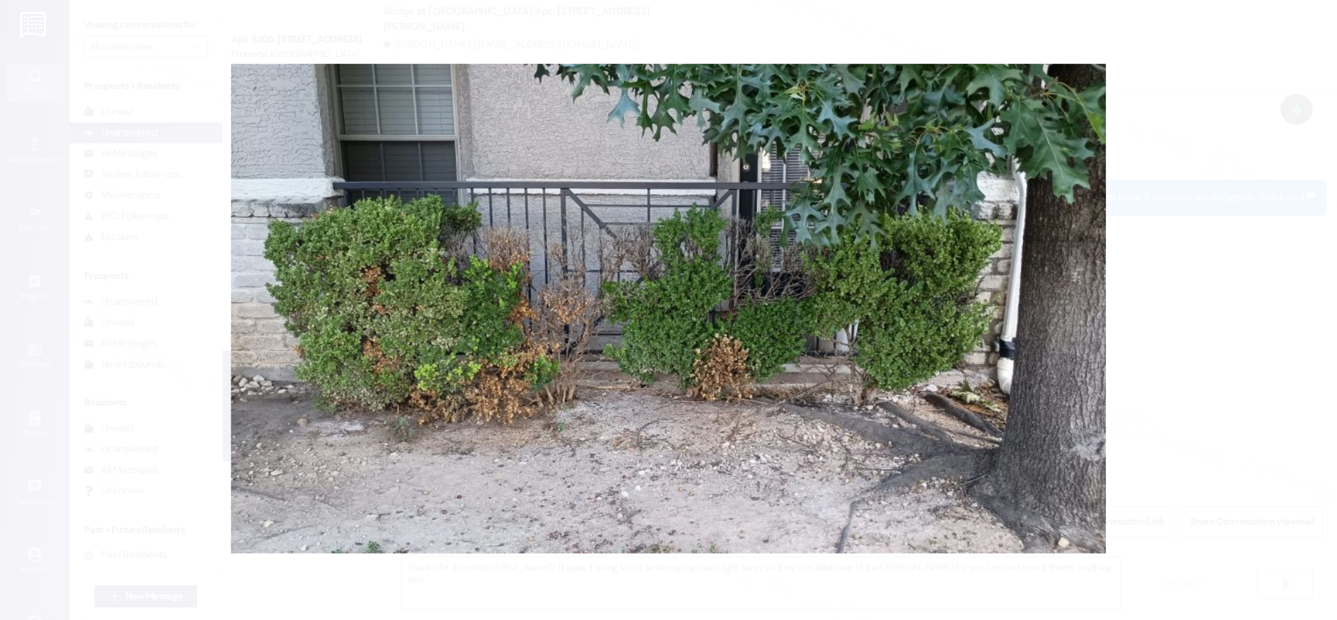
type textarea "Thanks for the photo, {{first_name}}! I'll pass it along to our landscaping tea…"
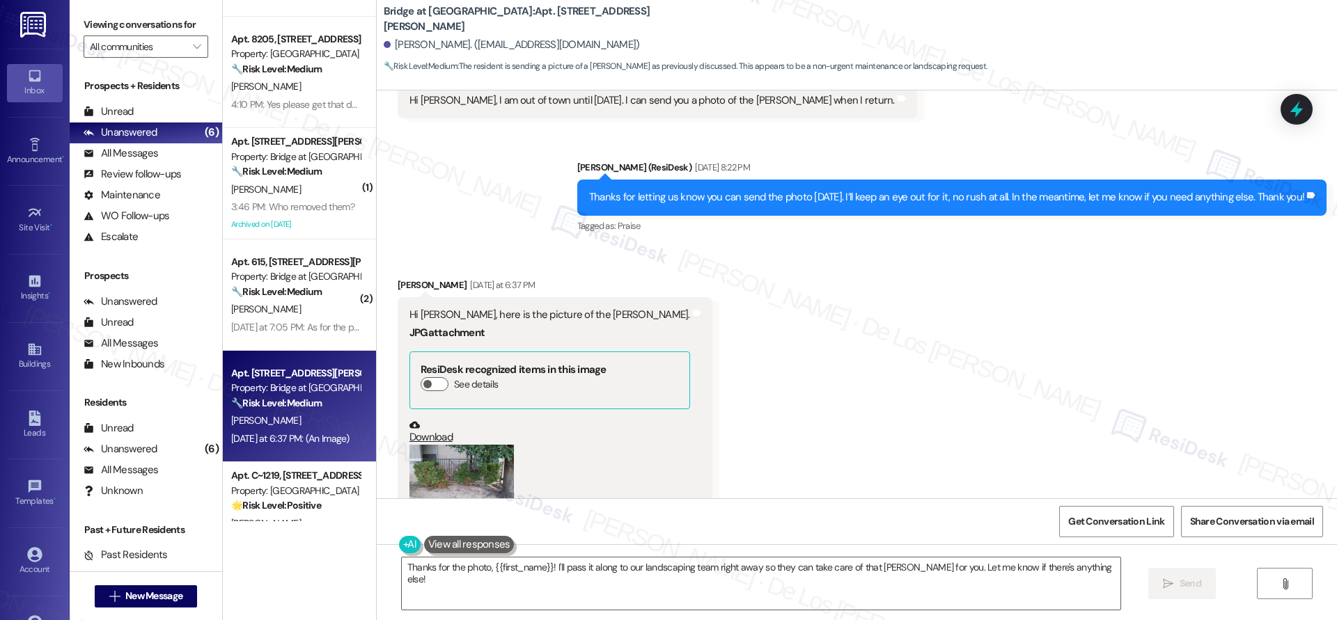
click at [472, 445] on button "Zoom image" at bounding box center [461, 474] width 104 height 58
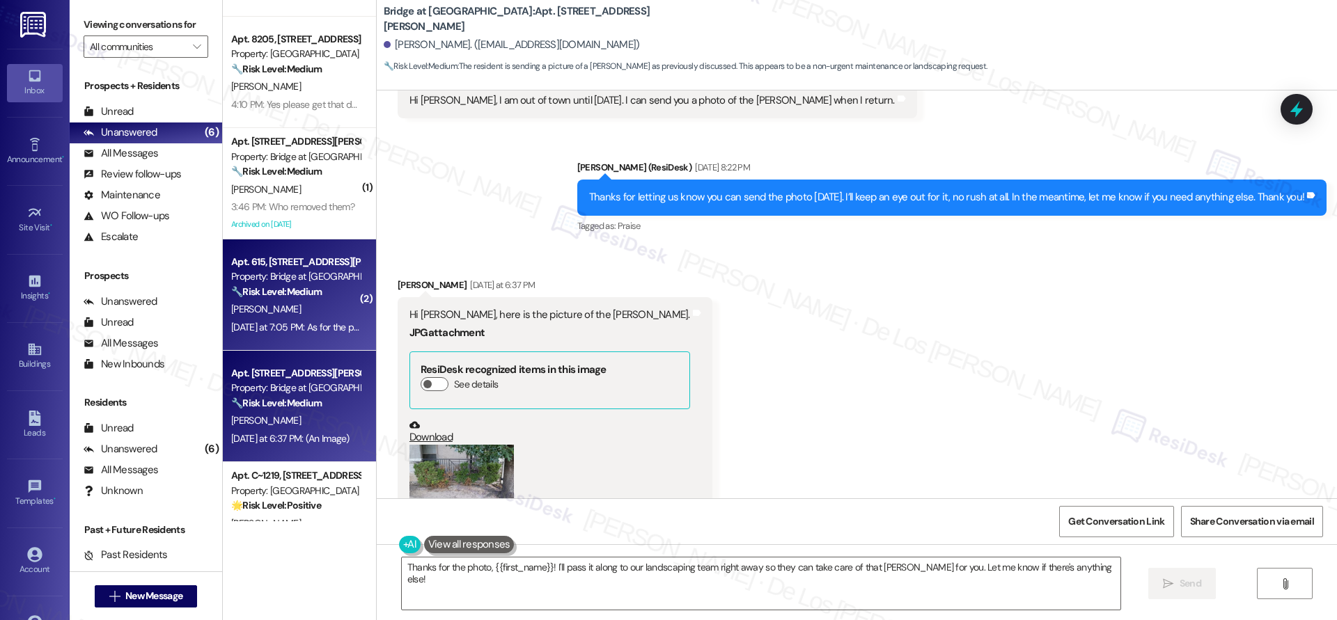
click at [295, 337] on div "Apt. 615, [STREET_ADDRESS][PERSON_NAME] Property: Bridge at Volente 🔧 Risk Leve…" at bounding box center [299, 295] width 153 height 111
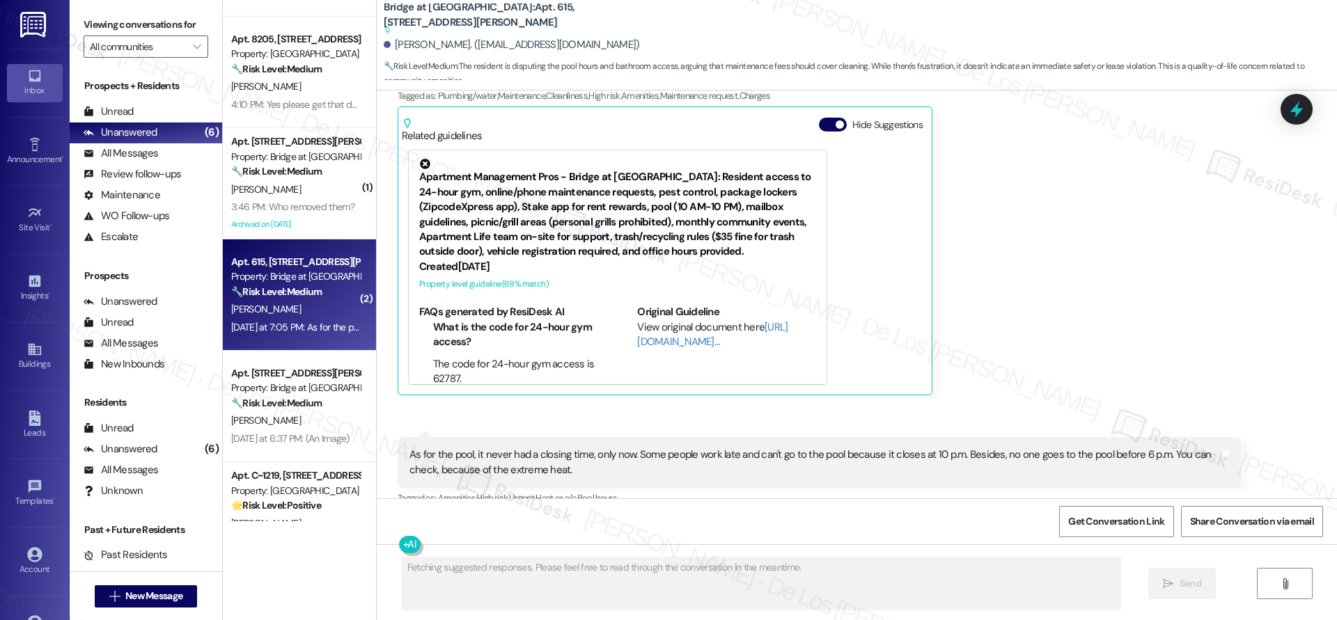
scroll to position [146, 0]
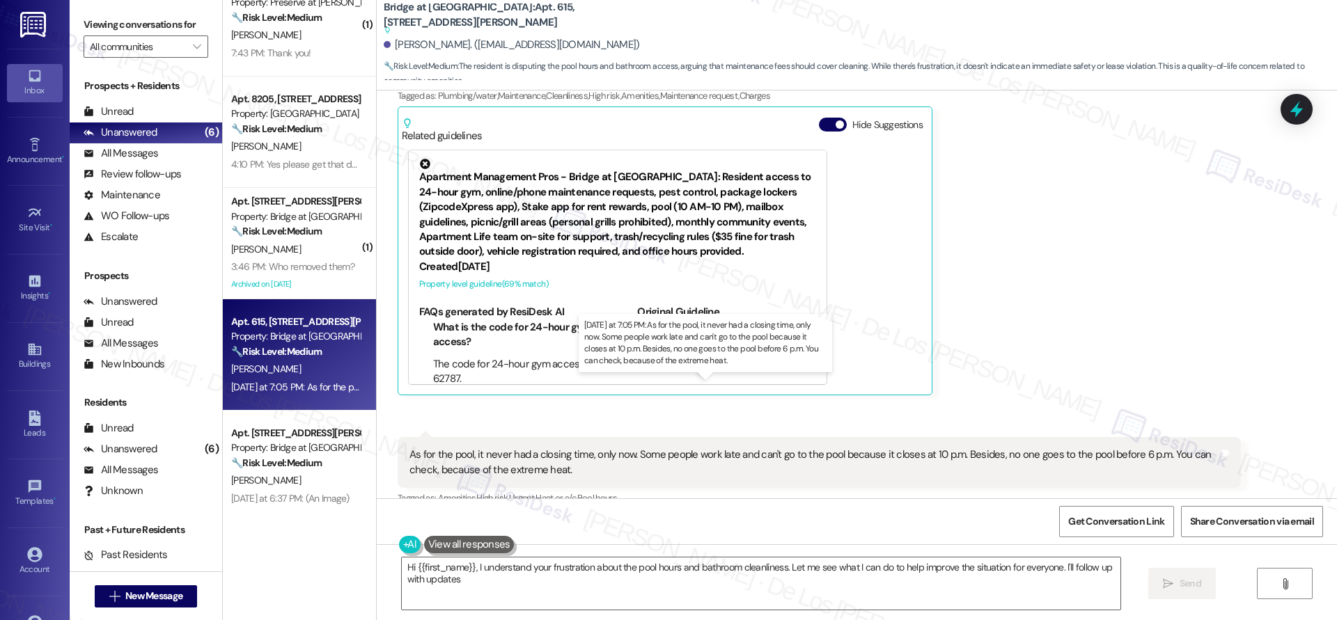
type textarea "Hi {{first_name}}, I understand your frustration about the pool hours and bathr…"
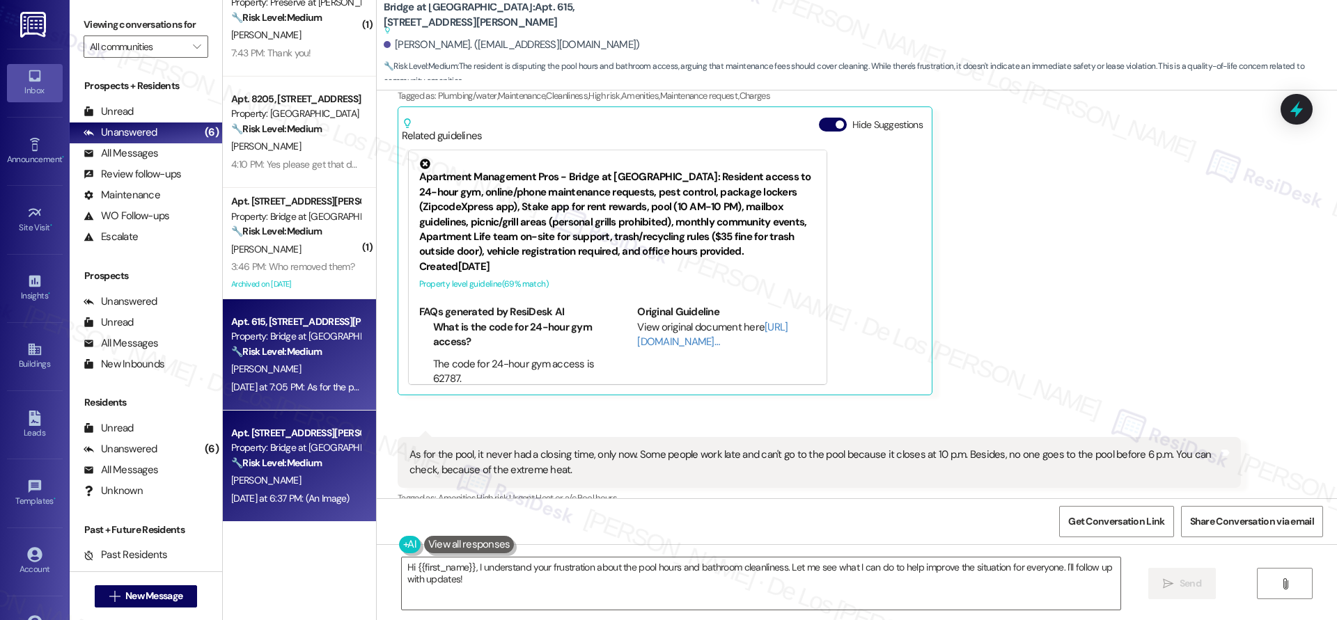
click at [317, 427] on div "Apt. [STREET_ADDRESS][PERSON_NAME]" at bounding box center [295, 433] width 129 height 15
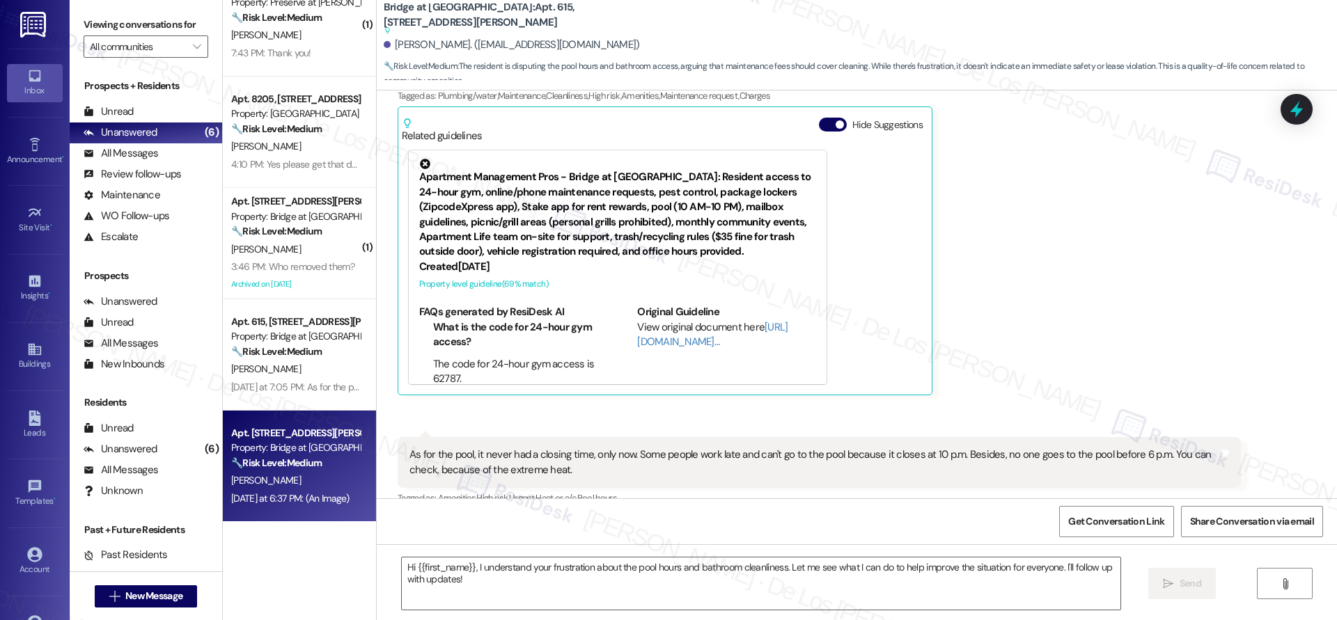
type textarea "Fetching suggested responses. Please feel free to read through the conversation…"
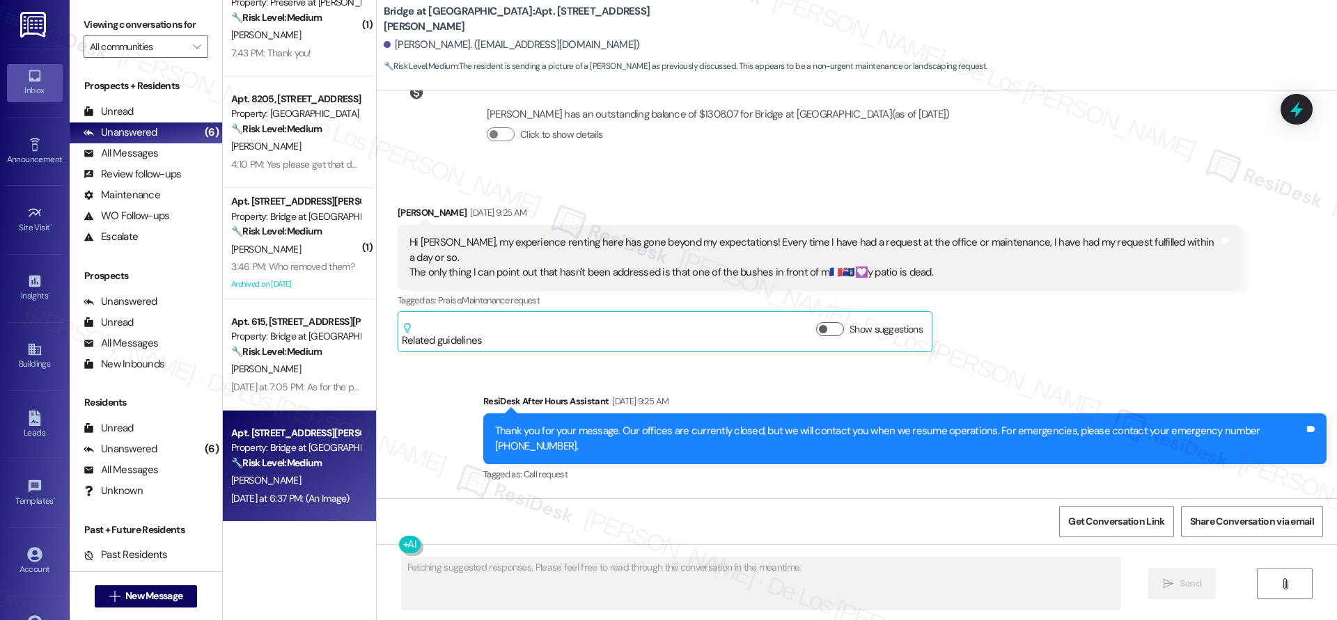
scroll to position [531, 0]
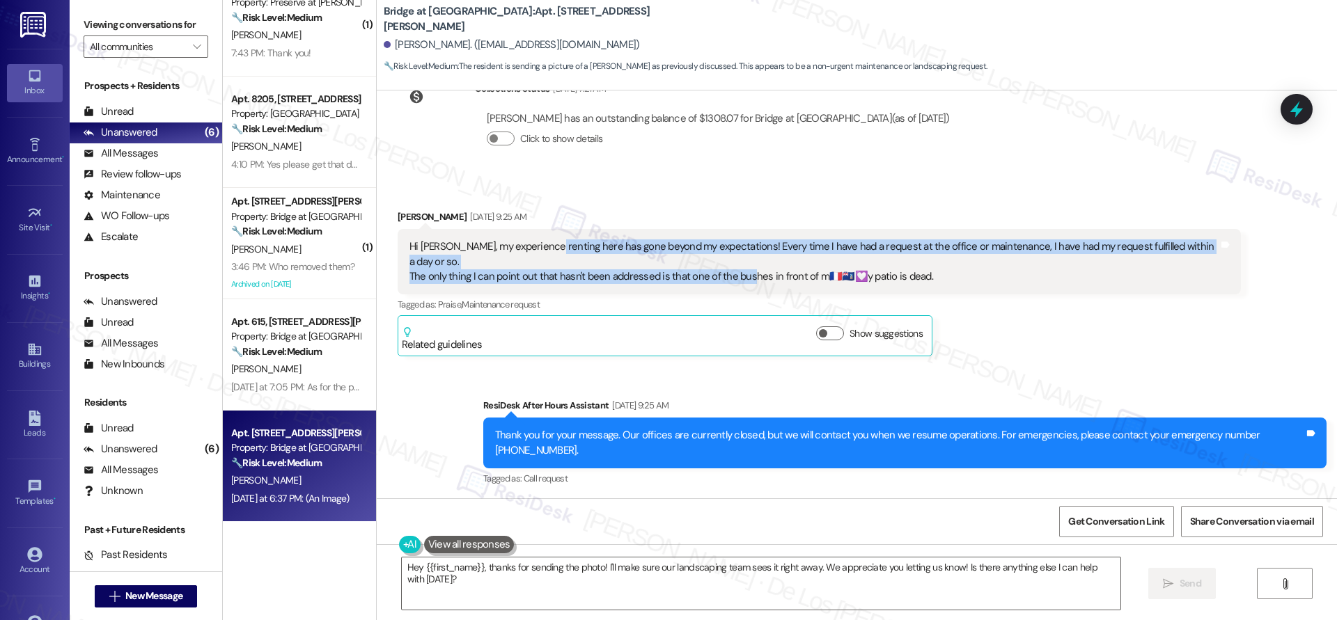
drag, startPoint x: 531, startPoint y: 250, endPoint x: 735, endPoint y: 266, distance: 203.9
click at [735, 266] on div "Hi [PERSON_NAME], my experience renting here has gone beyond my expectations! E…" at bounding box center [813, 262] width 809 height 45
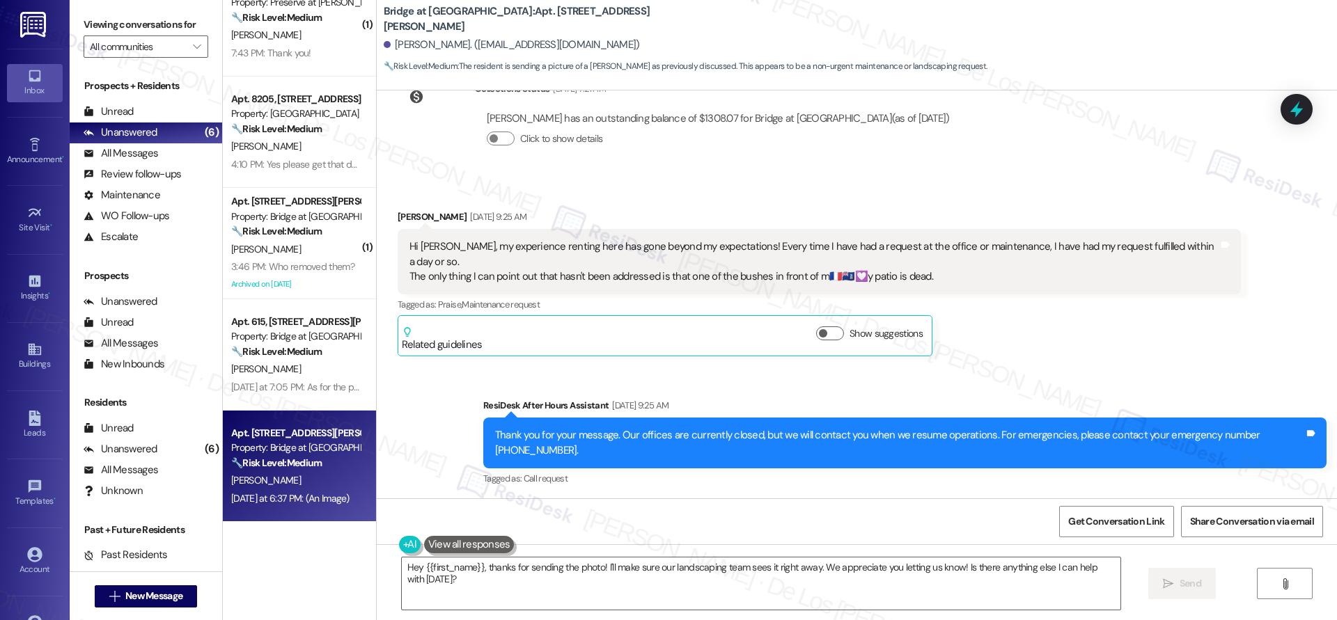
click at [973, 295] on div "Tagged as: Praise , Click to highlight conversations about Praise Maintenance r…" at bounding box center [819, 305] width 843 height 20
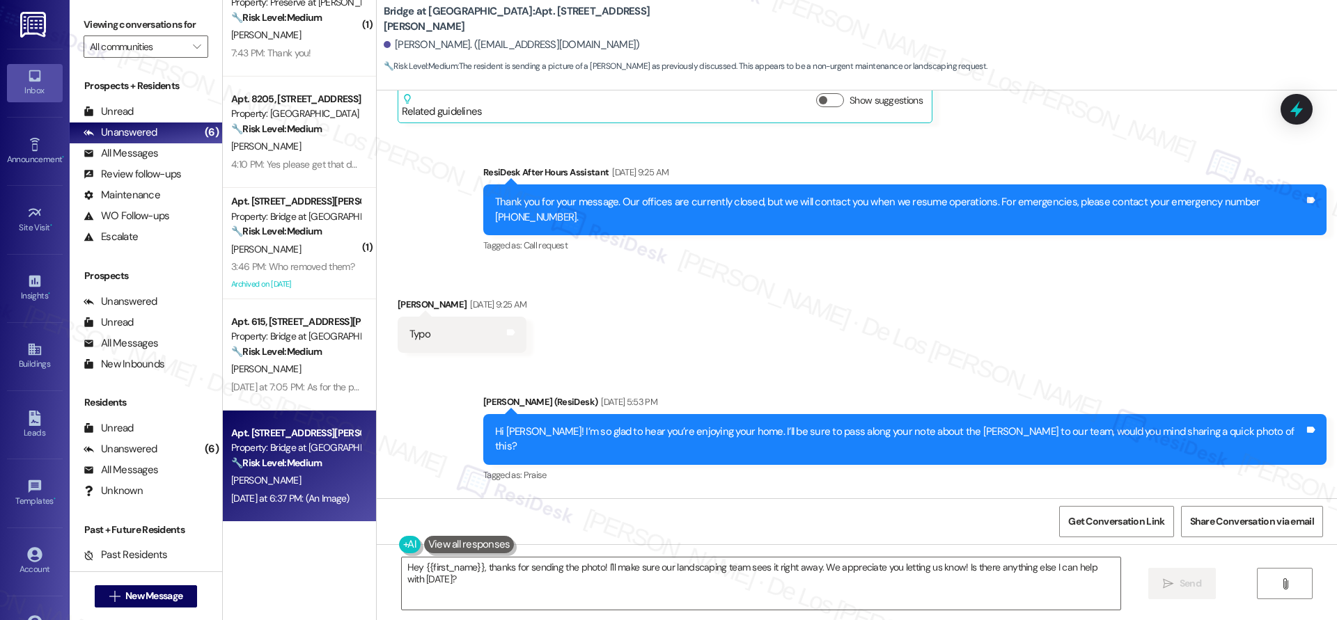
scroll to position [771, 0]
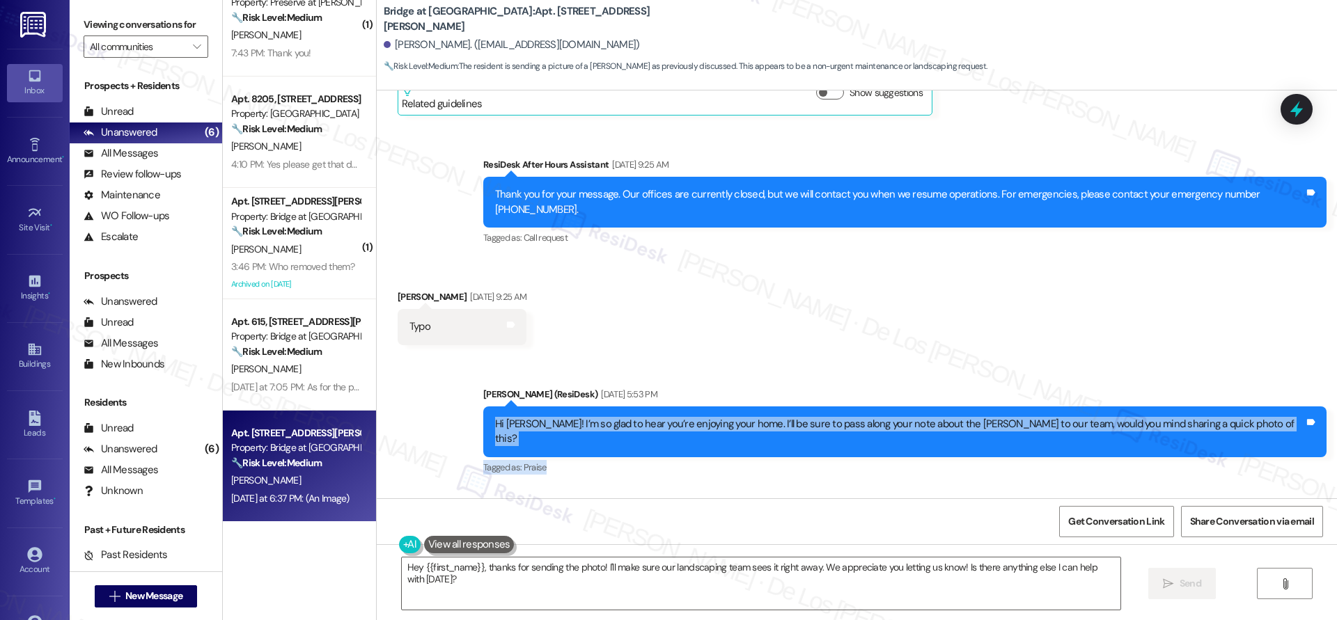
drag, startPoint x: 597, startPoint y: 386, endPoint x: 869, endPoint y: 437, distance: 276.2
click at [869, 437] on div "Sent via SMS [PERSON_NAME] (ResiDesk) [DATE] 5:53 PM Hi [PERSON_NAME]! I’m so g…" at bounding box center [905, 432] width 864 height 111
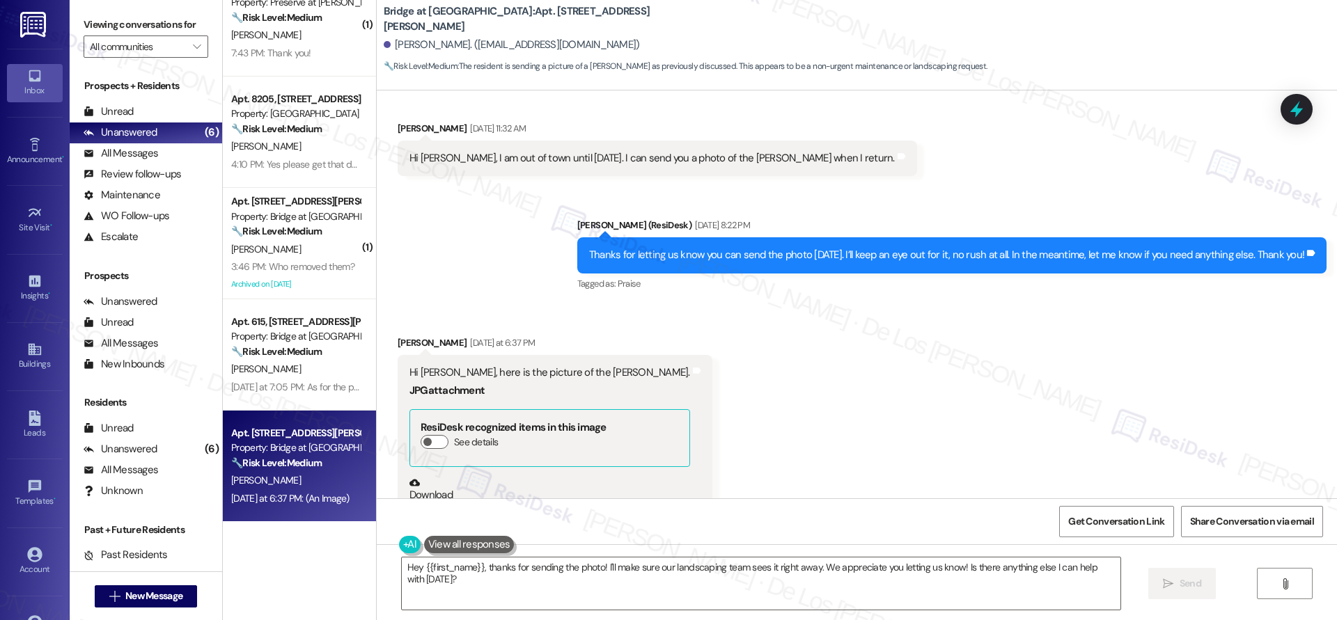
scroll to position [1227, 0]
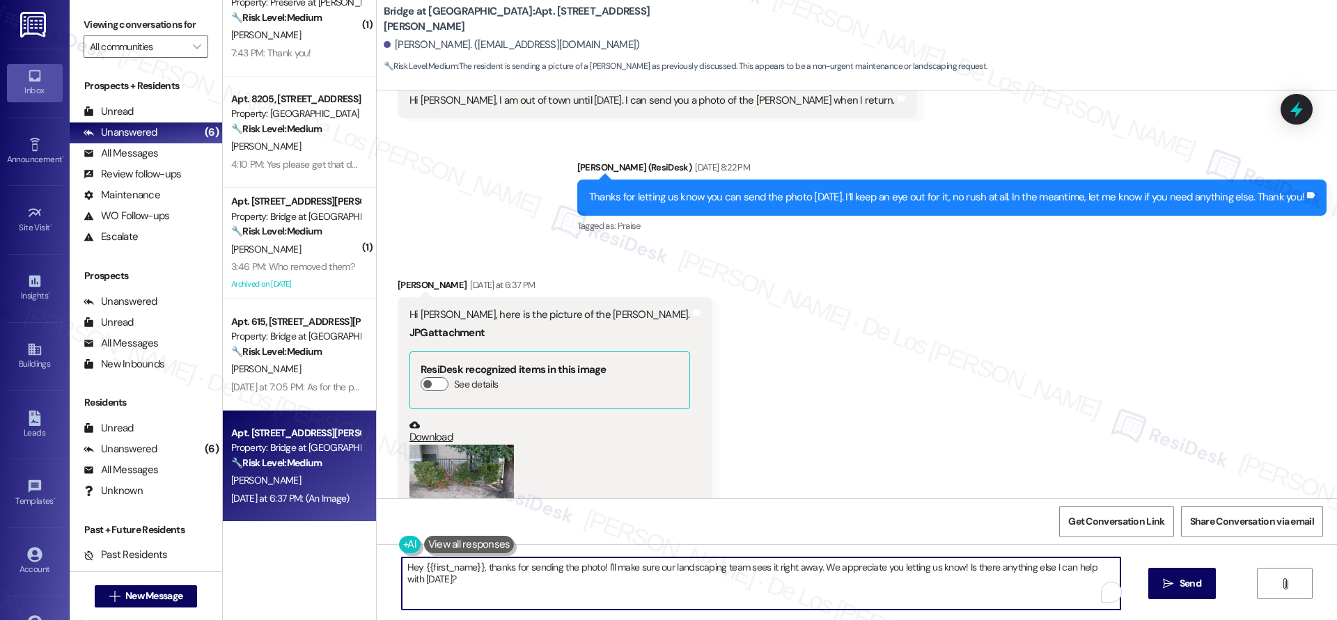
drag, startPoint x: 649, startPoint y: 570, endPoint x: 809, endPoint y: 572, distance: 160.1
click at [809, 572] on textarea "Hey {{first_name}}, thanks for sending the photo! I'll make sure our landscapin…" at bounding box center [761, 584] width 719 height 52
drag, startPoint x: 909, startPoint y: 568, endPoint x: 1076, endPoint y: 601, distance: 169.6
click at [1076, 601] on div "Hey {{first_name}}, thanks for sending the photo! I'll make sure to share this …" at bounding box center [761, 584] width 720 height 54
drag, startPoint x: 755, startPoint y: 566, endPoint x: 824, endPoint y: 558, distance: 68.7
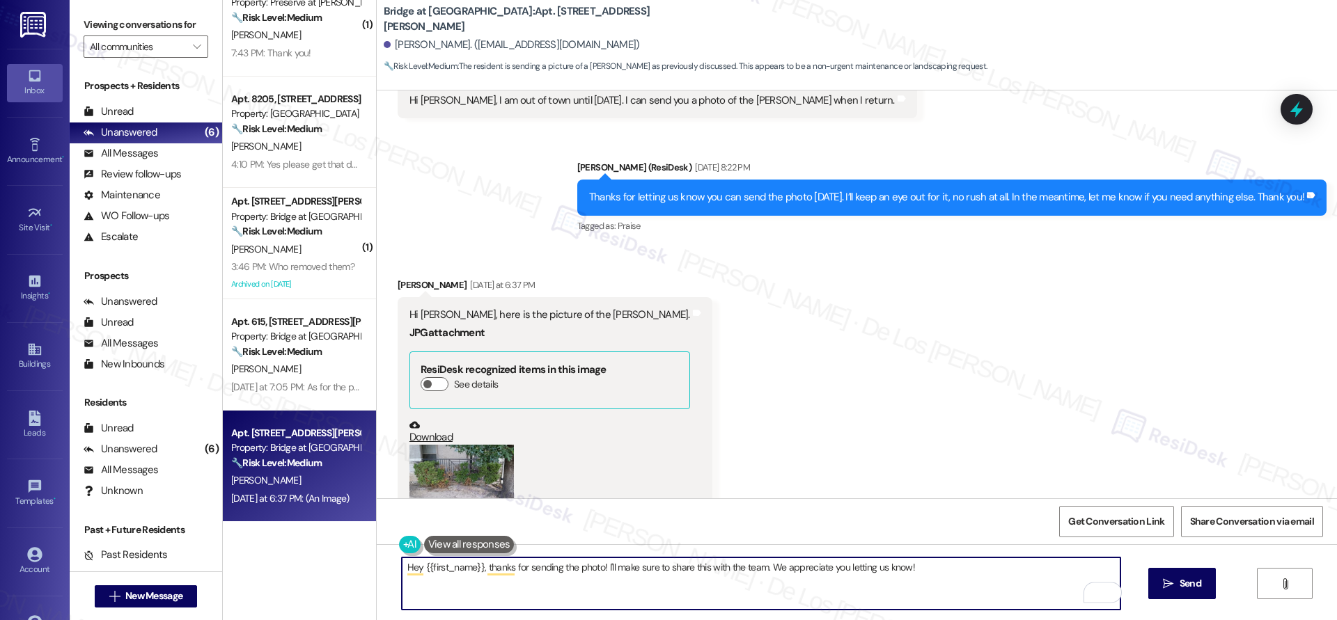
click at [756, 566] on textarea "Hey {{first_name}}, thanks for sending the photo! I'll make sure to share this …" at bounding box center [761, 584] width 719 height 52
click at [1023, 572] on textarea "Hey {{first_name}}, thanks for sending the photo! I'll make sure to share this …" at bounding box center [761, 584] width 719 height 52
type textarea "Hey {{first_name}}, thanks for sending the photo! I'll make sure to share this …"
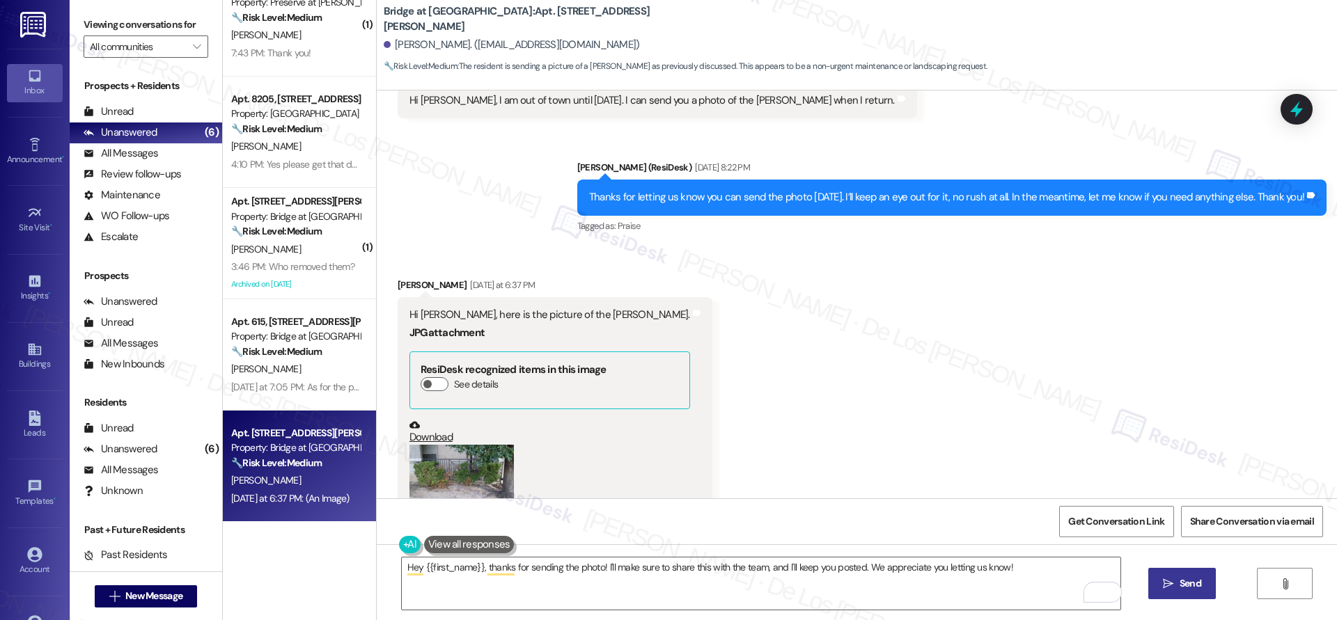
click at [1175, 591] on button " Send" at bounding box center [1182, 583] width 68 height 31
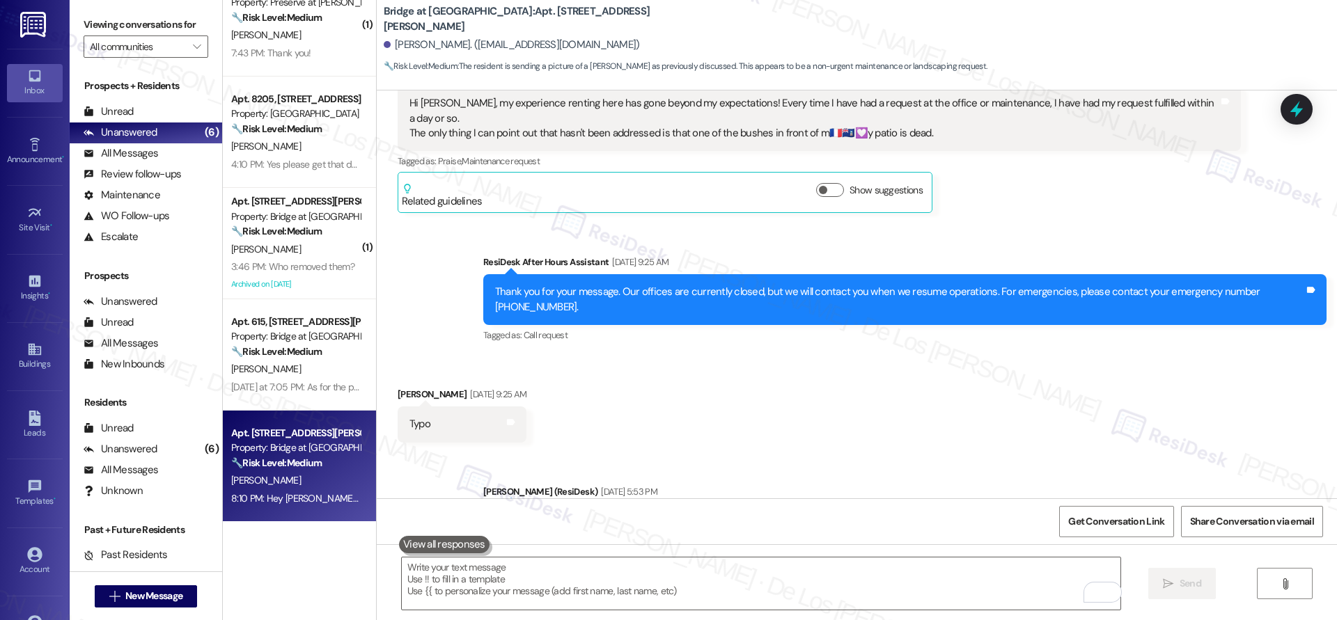
scroll to position [667, 0]
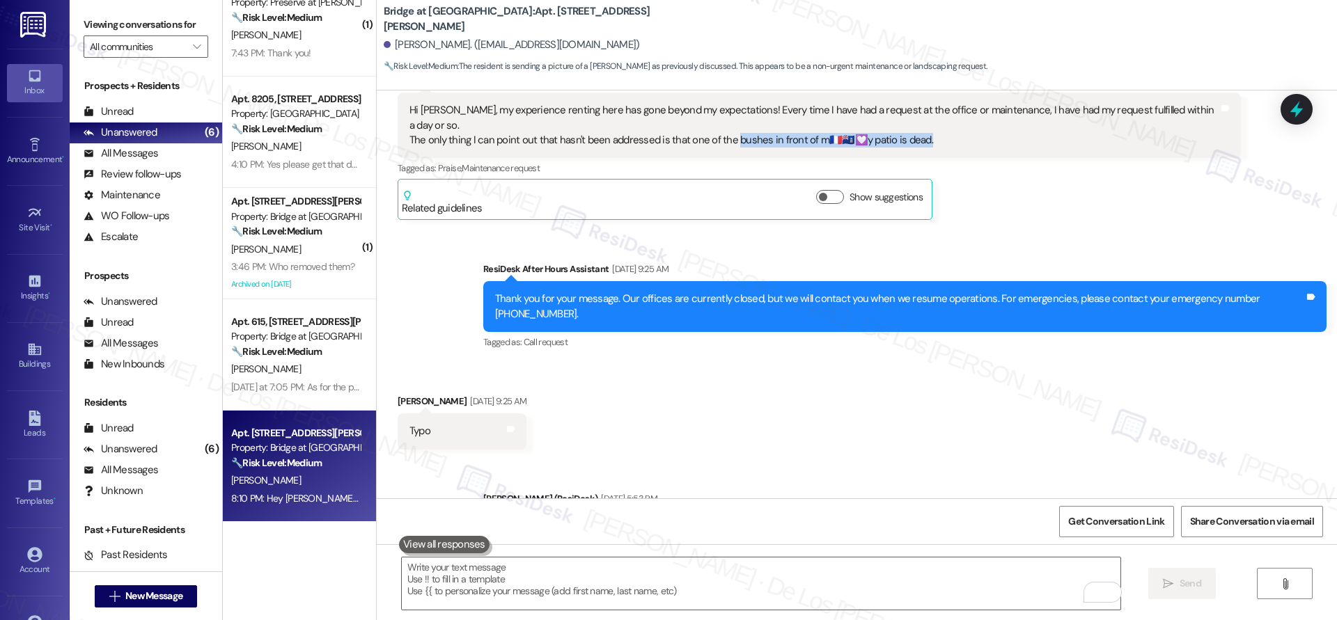
drag, startPoint x: 903, startPoint y: 120, endPoint x: 721, endPoint y: 129, distance: 182.7
click at [721, 129] on div "Hi [PERSON_NAME], my experience renting here has gone beyond my expectations! E…" at bounding box center [813, 125] width 809 height 45
copy div "bushes in front of m🇫🇷🇫🇰💟y patio is dead."
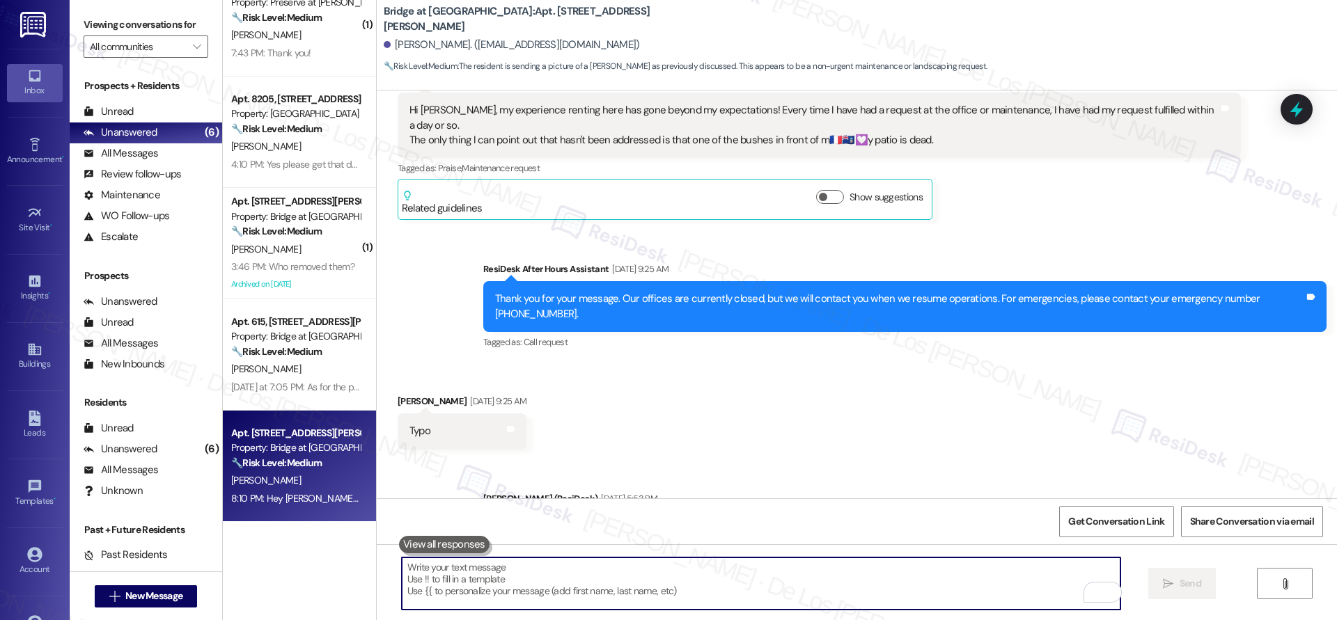
click at [748, 604] on textarea "To enrich screen reader interactions, please activate Accessibility in Grammarl…" at bounding box center [761, 584] width 719 height 52
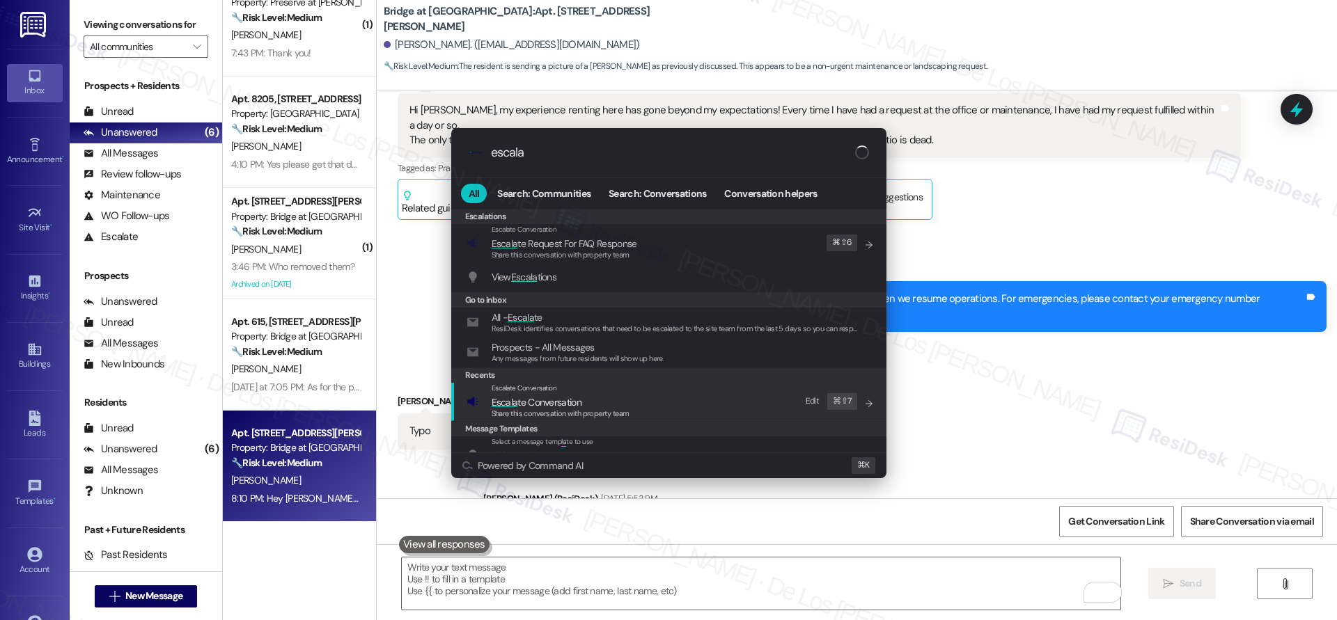
type input "escala"
click at [590, 393] on div "Escalate Conversation" at bounding box center [561, 388] width 138 height 11
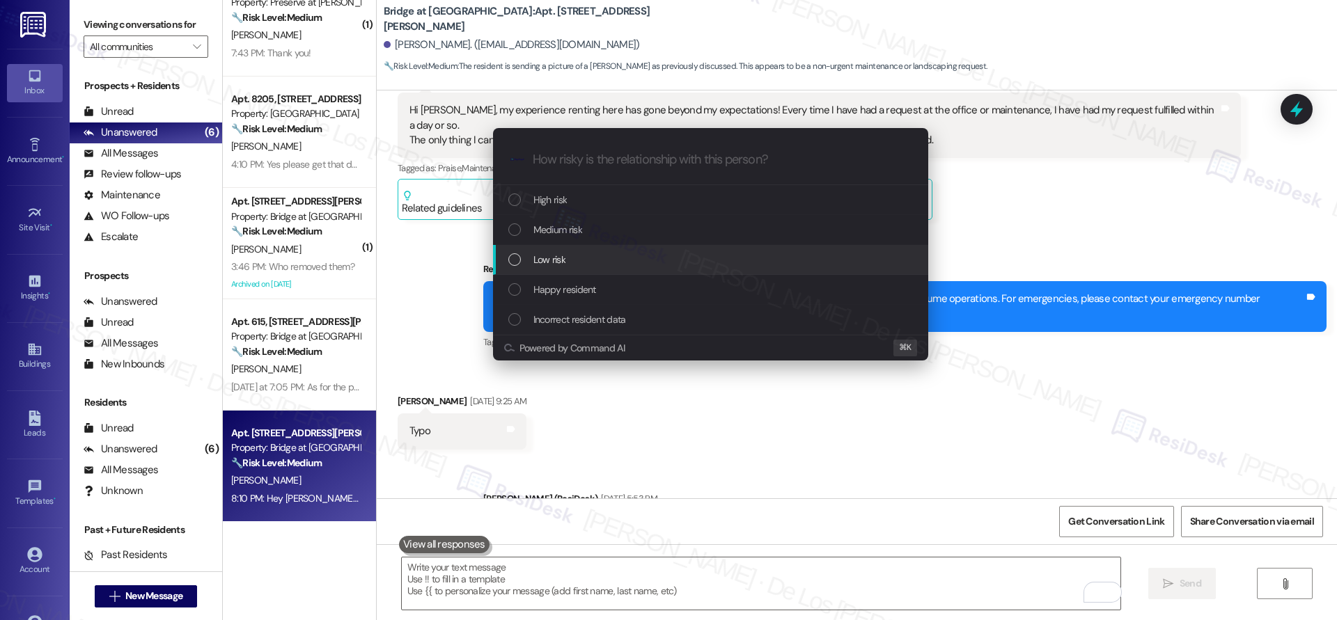
click at [571, 247] on div "Low risk" at bounding box center [710, 260] width 435 height 30
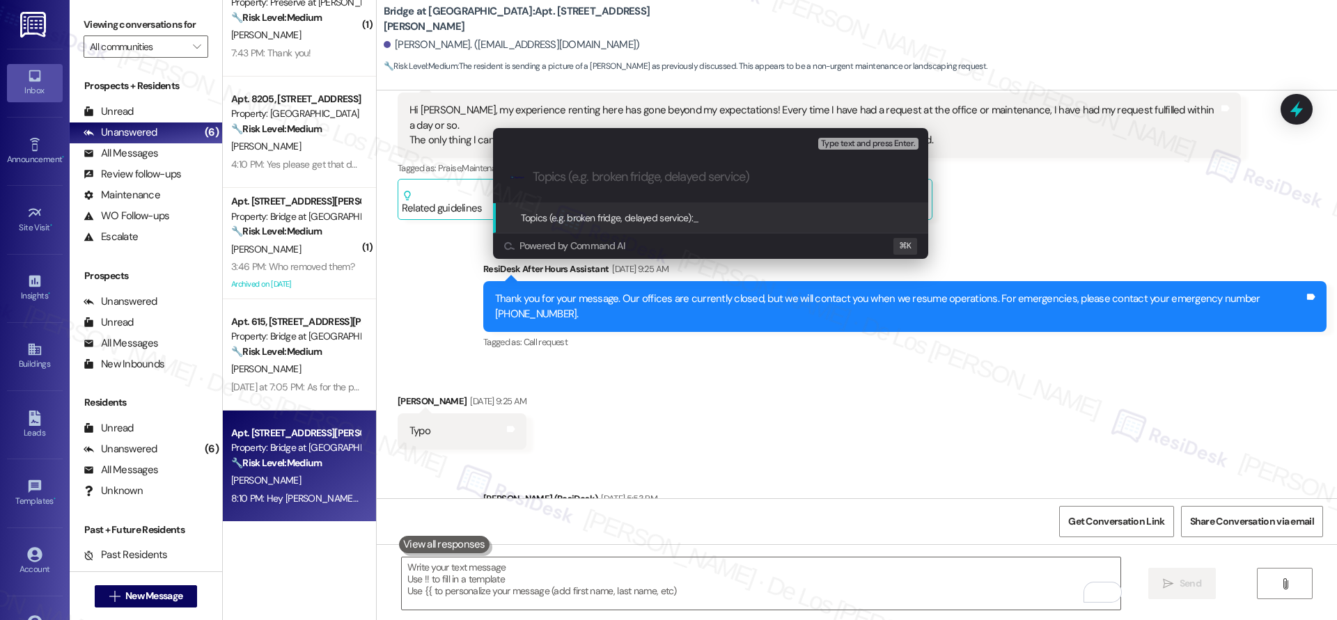
paste input "bushes in front of m🇫🇷🇫🇰💟y patio is dead."
click at [670, 174] on input "bushes in front of m🇫🇷🇫🇰💟y patio is dead." at bounding box center [716, 177] width 367 height 15
drag, startPoint x: 735, startPoint y: 174, endPoint x: 590, endPoint y: 182, distance: 145.1
click at [590, 182] on input "bushes in front of his patio is dead." at bounding box center [716, 177] width 367 height 15
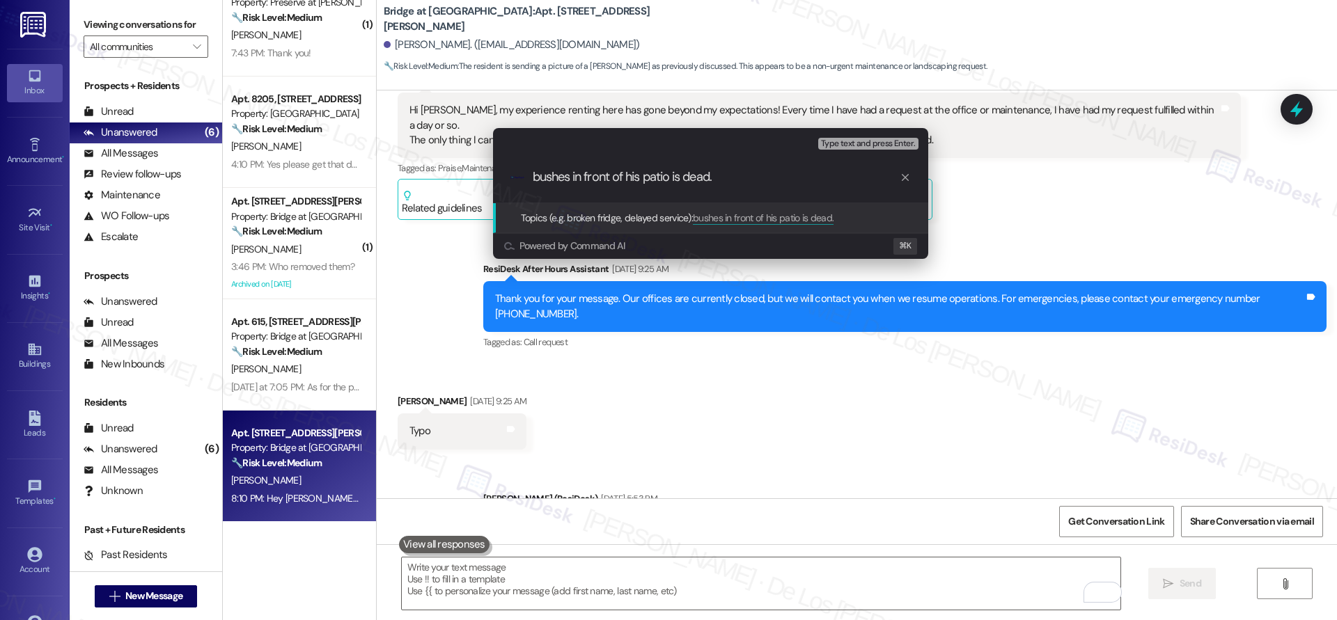
click at [652, 176] on input "bushes in front of his patio is dead." at bounding box center [716, 177] width 367 height 15
drag, startPoint x: 674, startPoint y: 177, endPoint x: 760, endPoint y: 187, distance: 86.3
click at [760, 187] on div ".cls-1{fill:#0a055f;}.cls-2{fill:#0cc4c4;} resideskLogoBlueOrange bushes in fro…" at bounding box center [710, 176] width 435 height 49
drag, startPoint x: 535, startPoint y: 175, endPoint x: 607, endPoint y: 154, distance: 75.4
click at [535, 175] on input "bushes in front of his patio" at bounding box center [716, 177] width 367 height 15
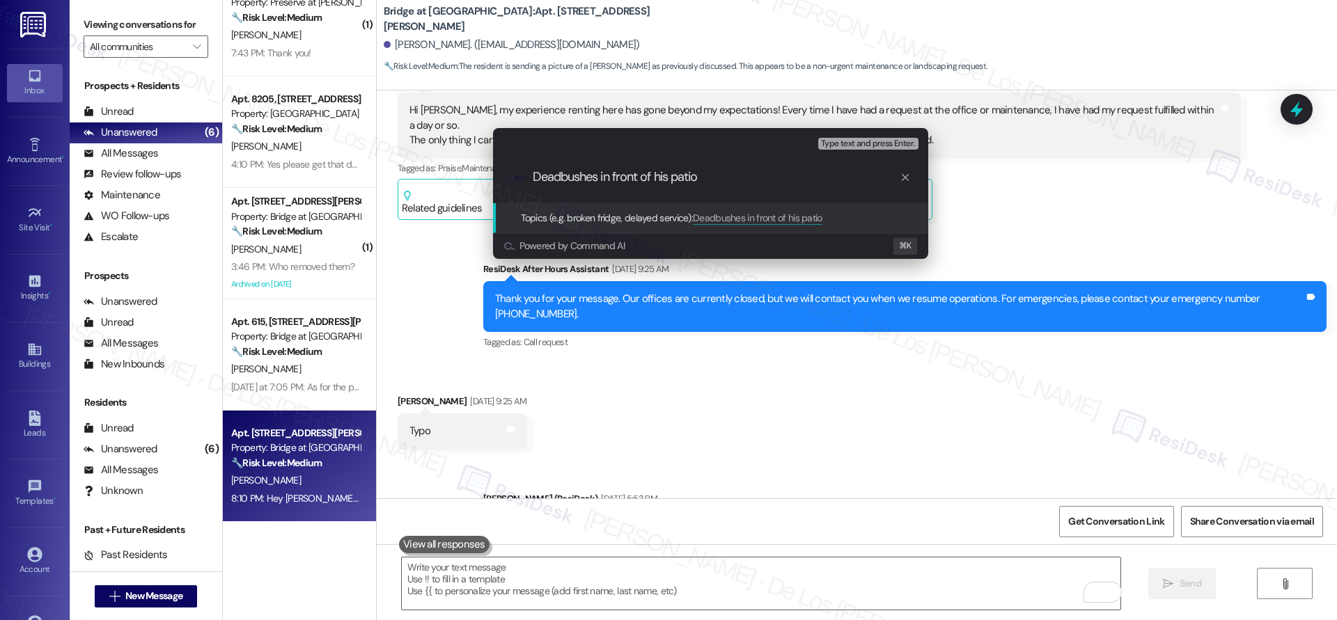
type input "Dead bushes in front of his patio"
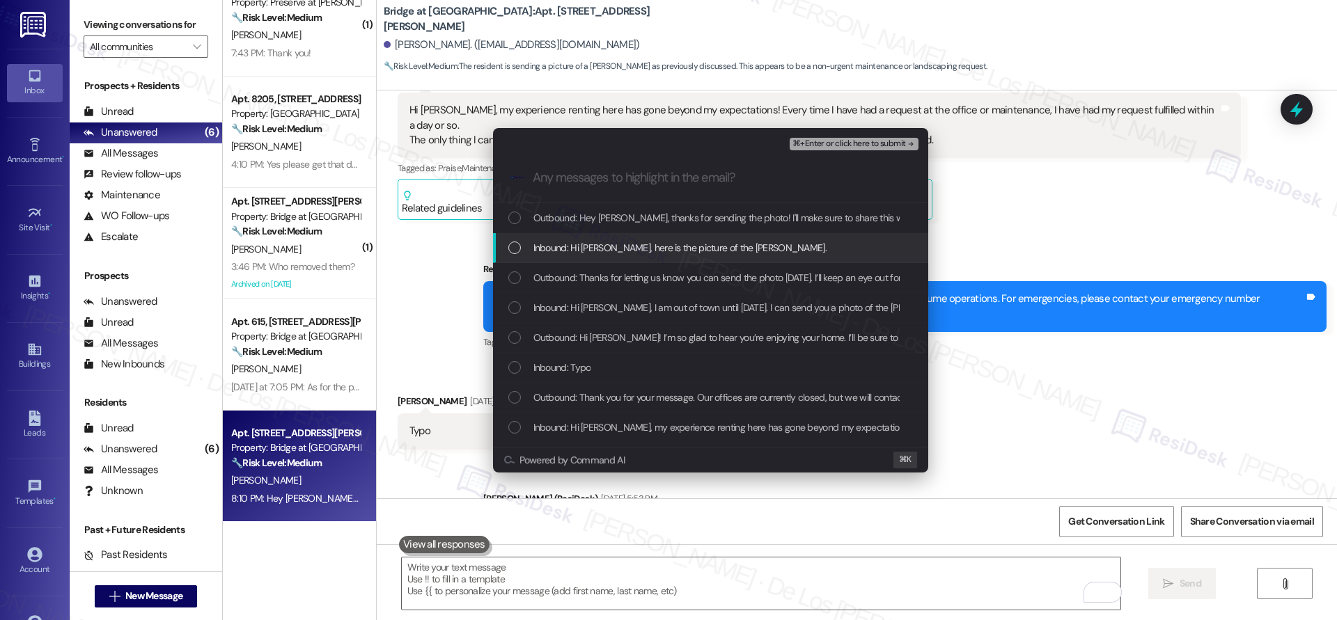
click at [630, 237] on div "Inbound: Hi [PERSON_NAME], here is the picture of the [PERSON_NAME]." at bounding box center [710, 248] width 435 height 30
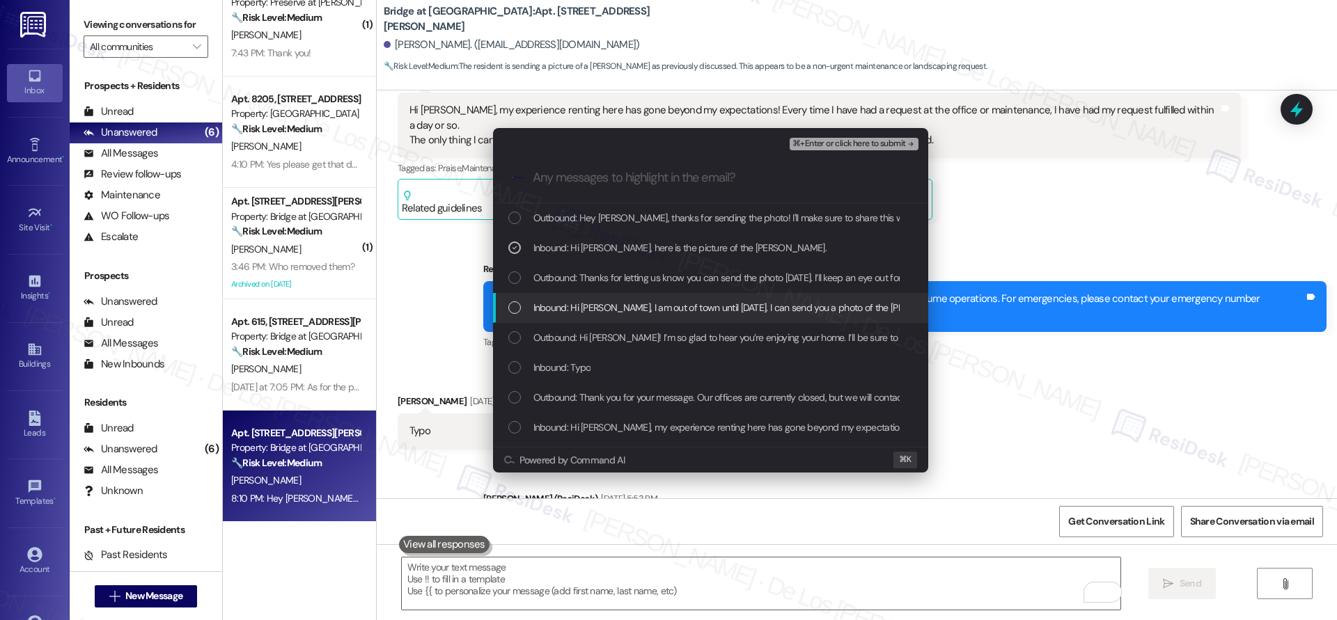
click at [631, 311] on span "Inbound: Hi [PERSON_NAME], I am out of town until [DATE]. I can send you a phot…" at bounding box center [775, 307] width 484 height 15
click at [631, 312] on span "Inbound: Hi [PERSON_NAME], I am out of town until [DATE]. I can send you a phot…" at bounding box center [775, 307] width 484 height 15
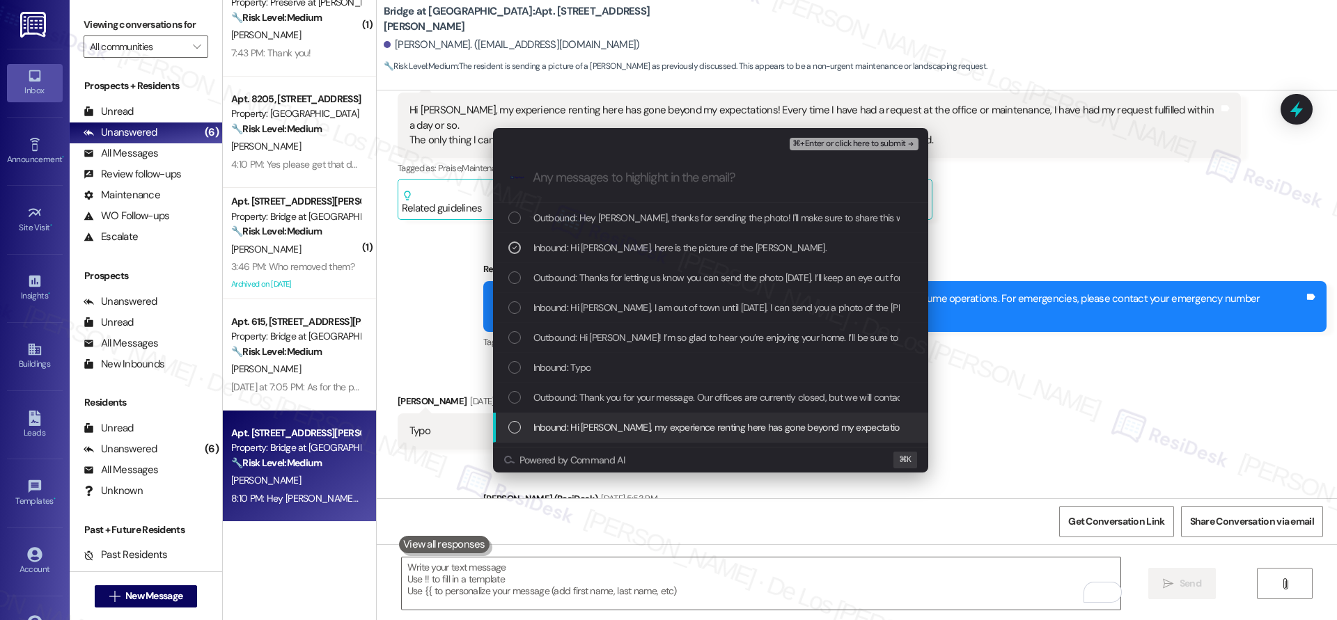
click at [670, 416] on div "Inbound: Hi [PERSON_NAME], my experience renting here has gone beyond my expect…" at bounding box center [710, 428] width 435 height 30
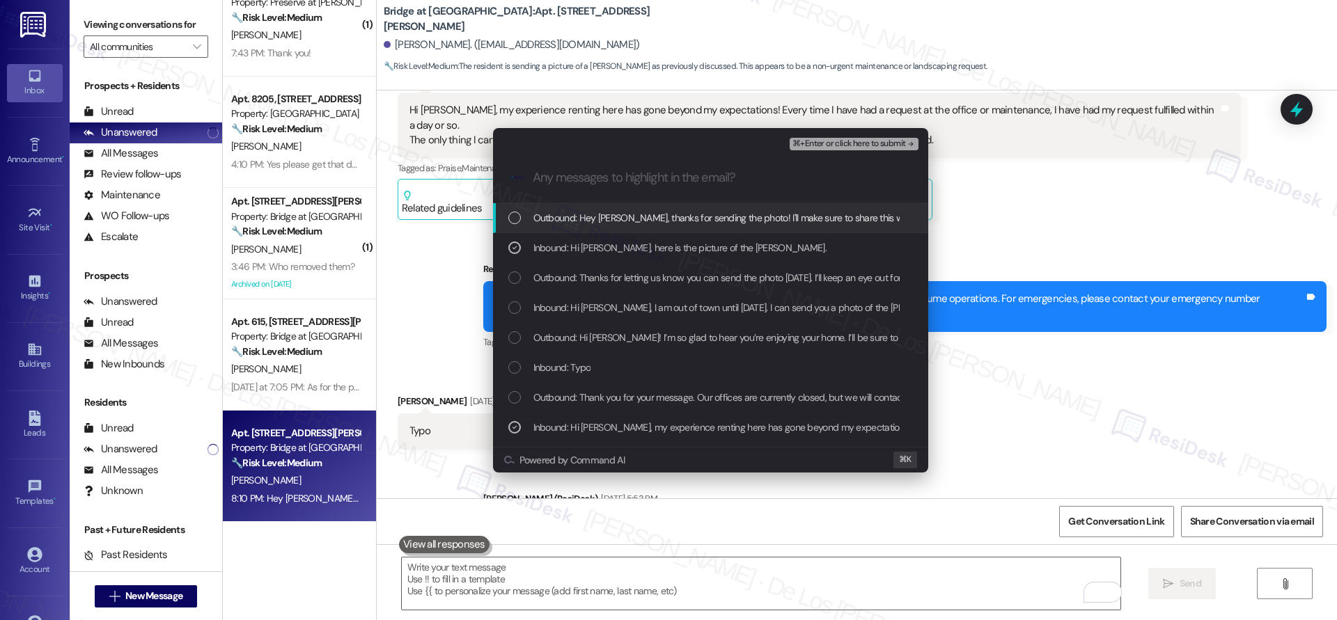
click at [856, 146] on span "⌘+Enter or click here to submit" at bounding box center [848, 144] width 113 height 10
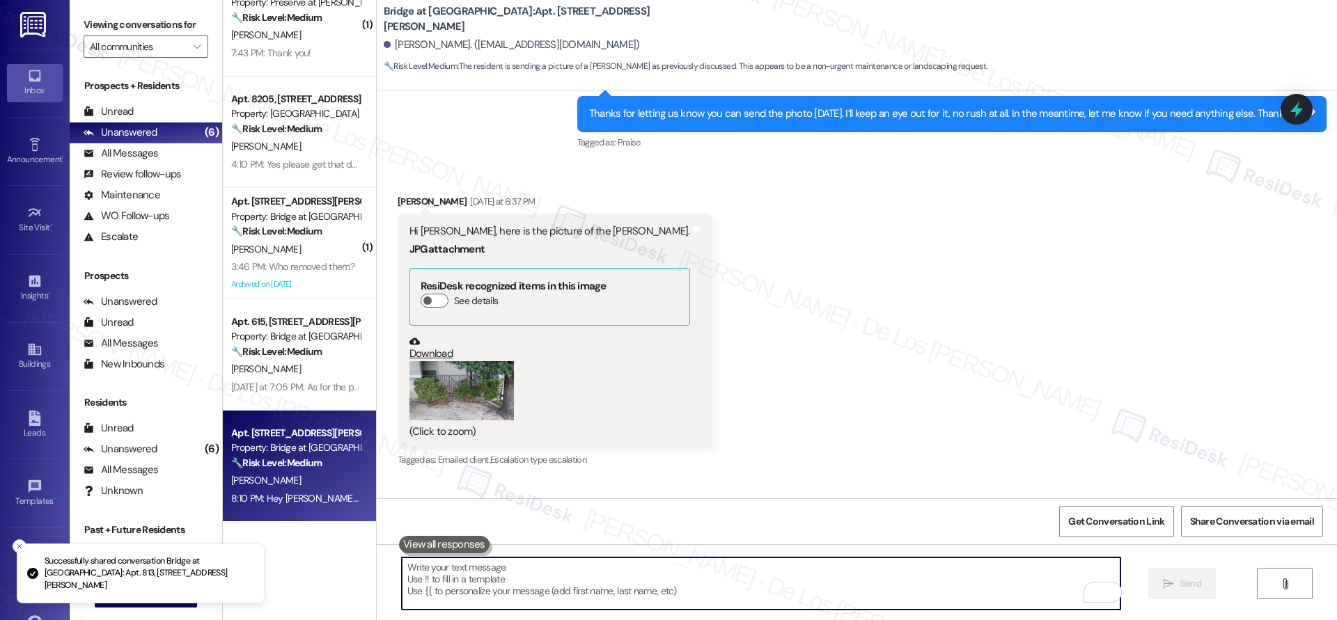
scroll to position [1345, 0]
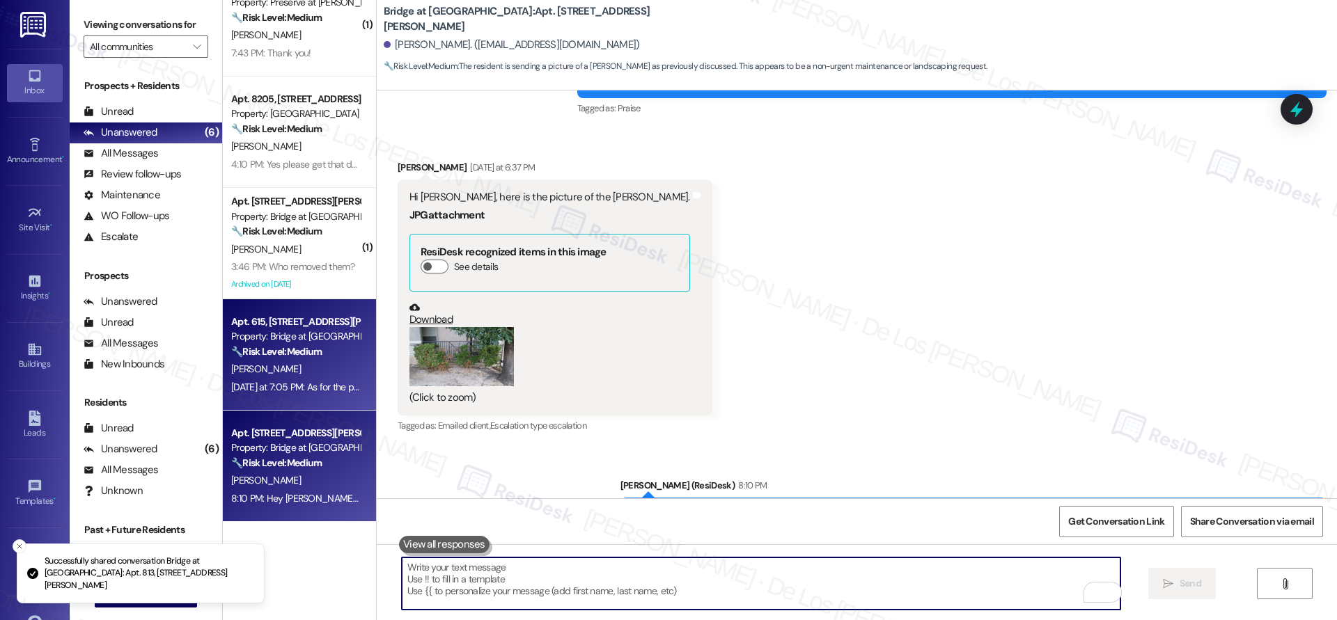
click at [298, 365] on div "[PERSON_NAME]" at bounding box center [296, 369] width 132 height 17
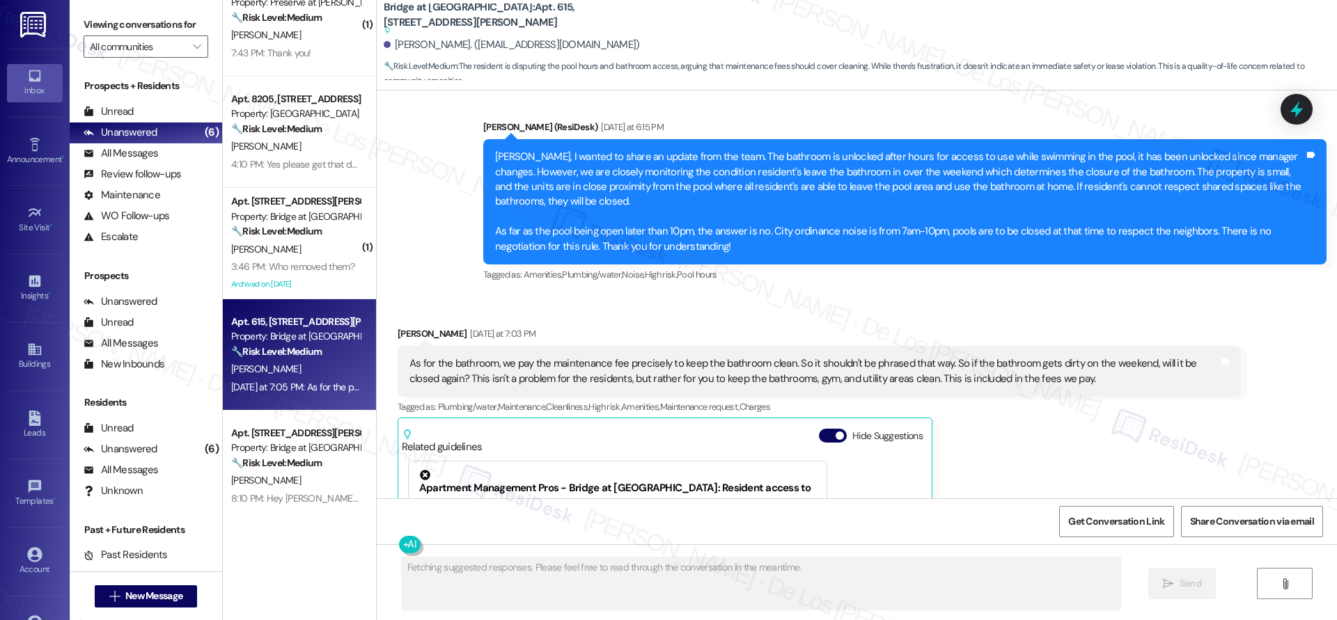
scroll to position [3180, 0]
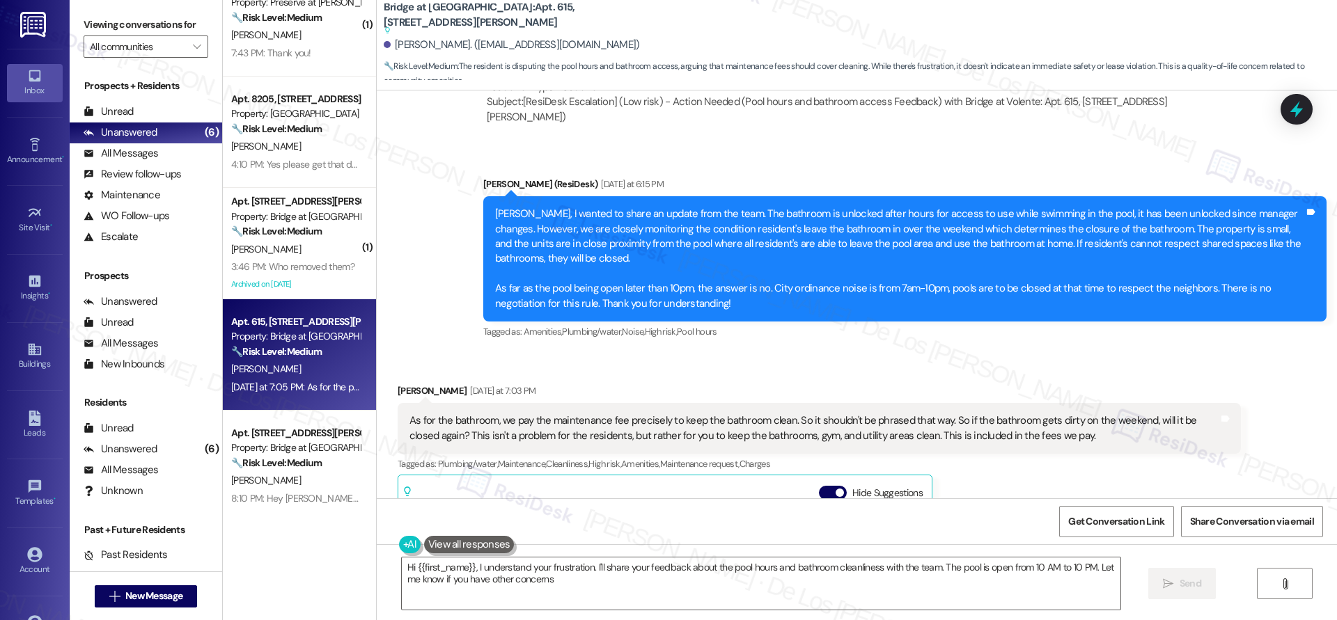
type textarea "Hi {{first_name}}, I understand your frustration. I'll share your feedback abou…"
